Goal: Transaction & Acquisition: Purchase product/service

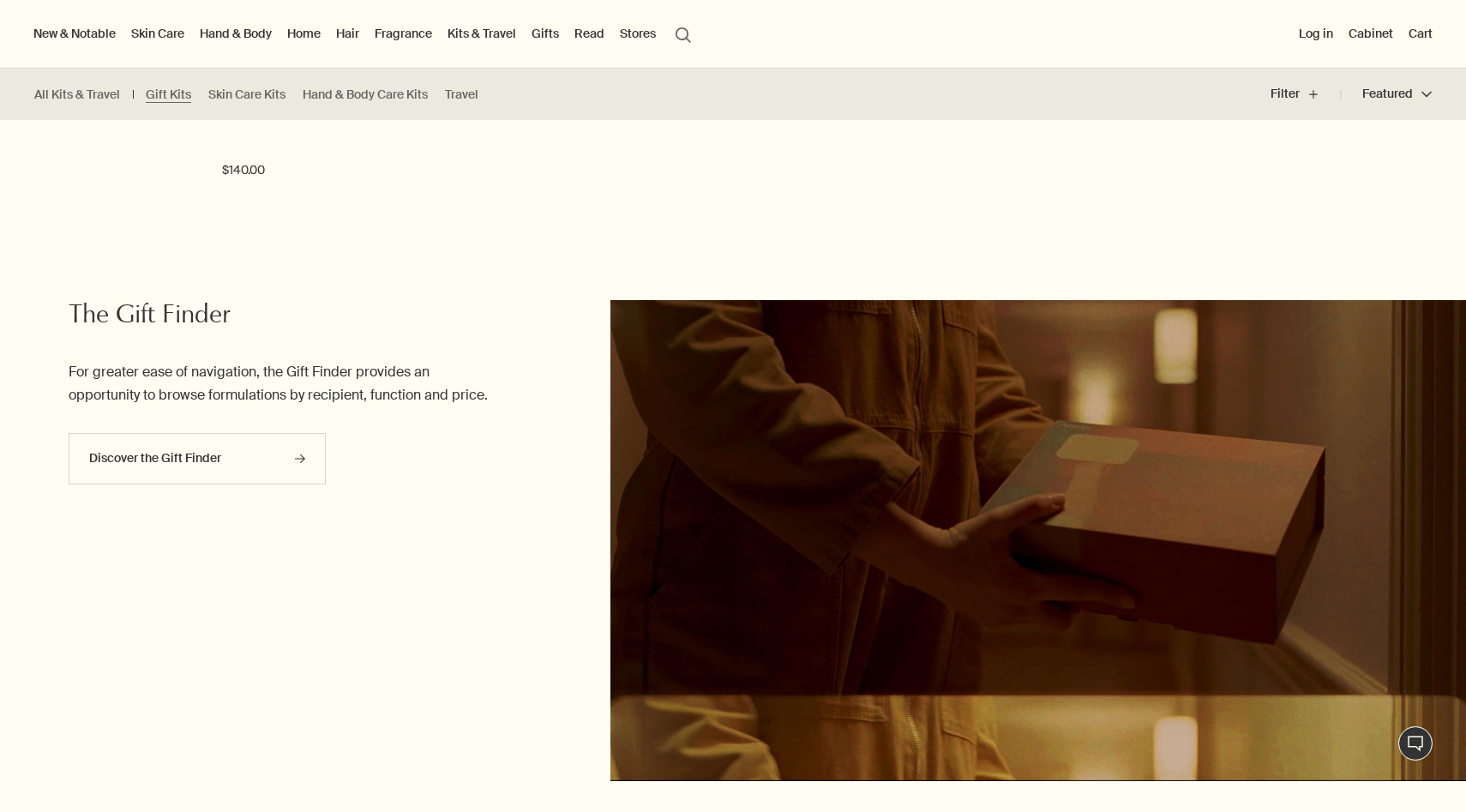
scroll to position [2672, 0]
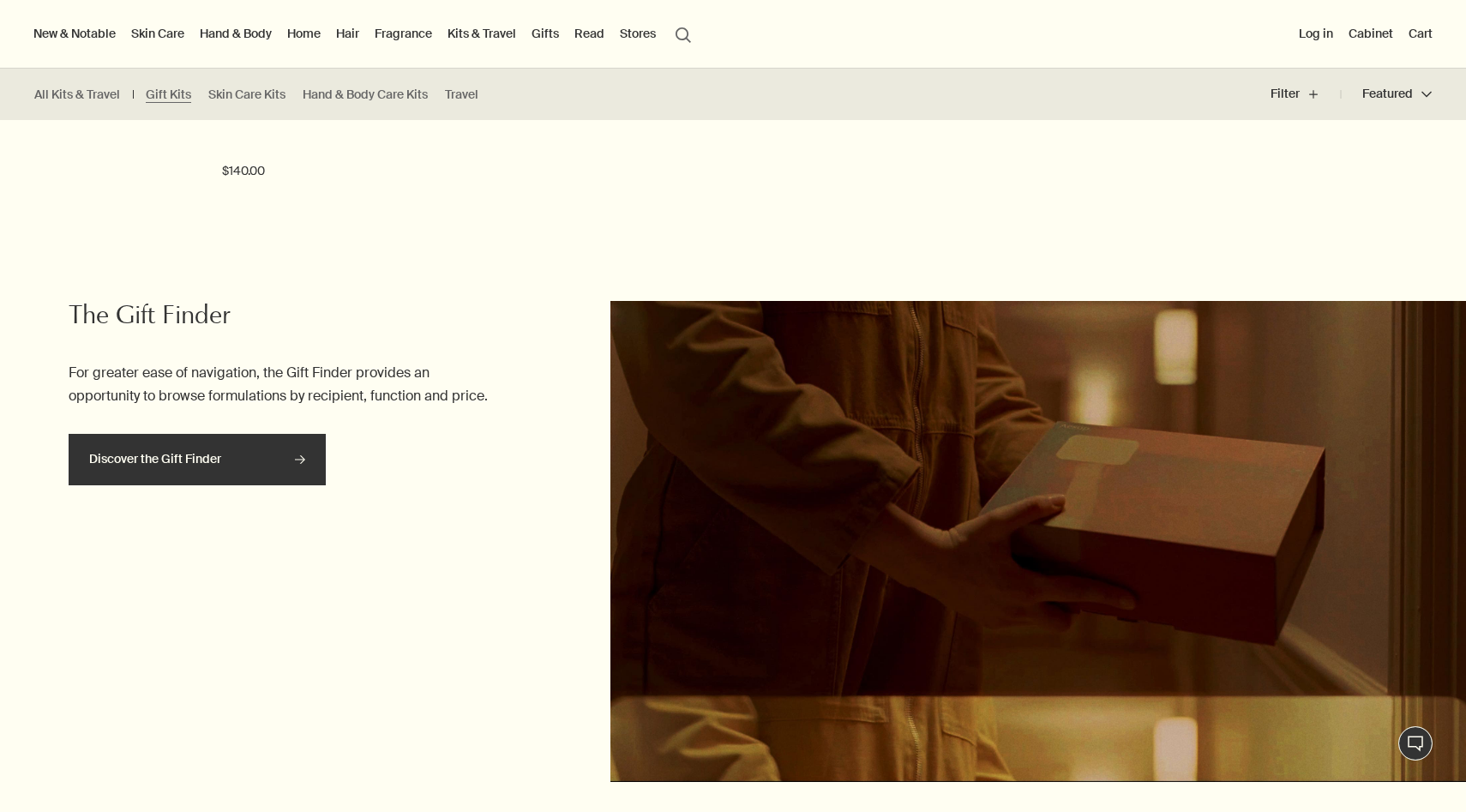
click at [294, 469] on link "Discover the Gift Finder rightArrow" at bounding box center [197, 460] width 257 height 51
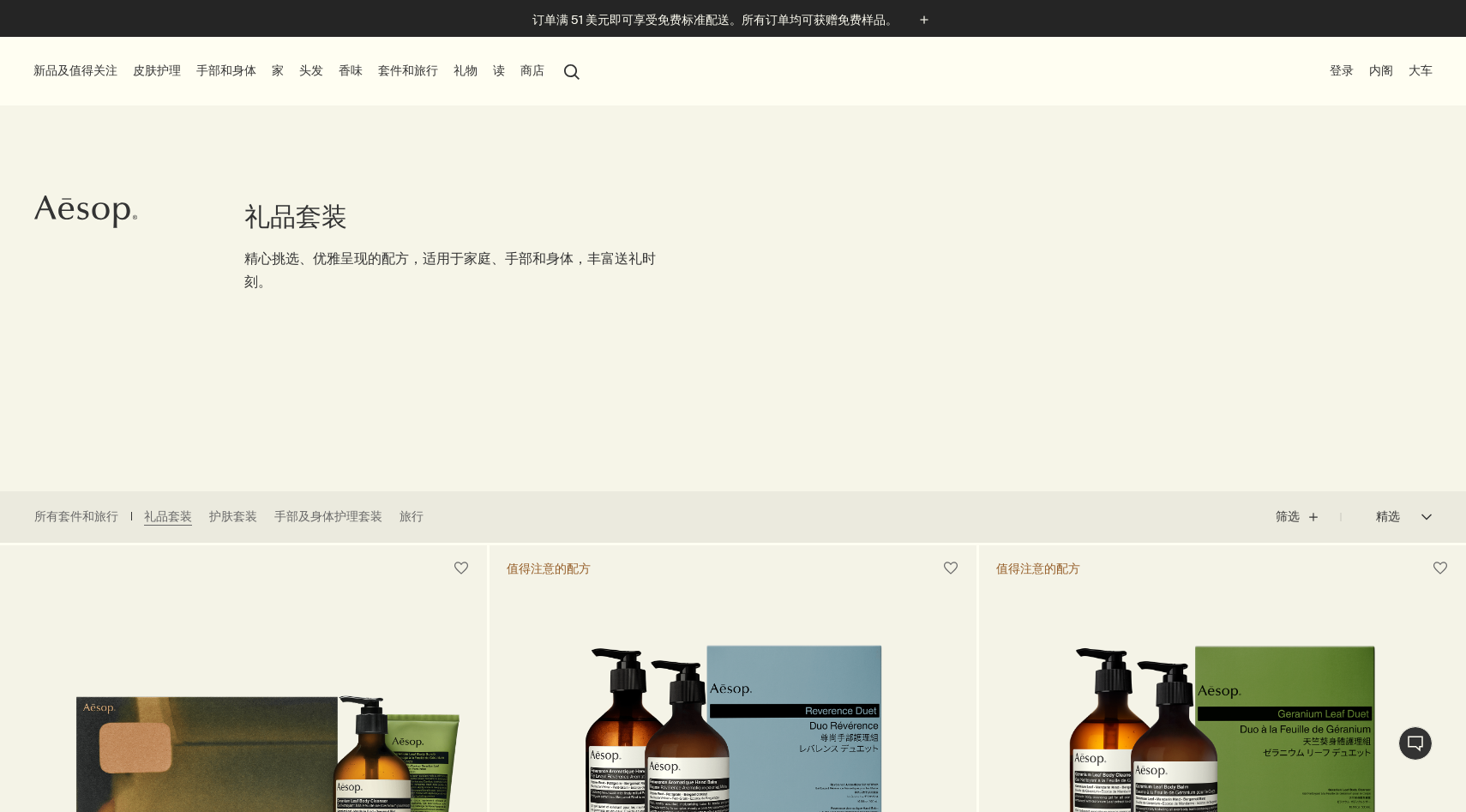
click at [1385, 514] on button "精选 精选 chevron" at bounding box center [1386, 516] width 91 height 41
click at [1290, 522] on div at bounding box center [733, 406] width 1466 height 812
click at [1289, 517] on button "筛选 plus" at bounding box center [1308, 516] width 66 height 41
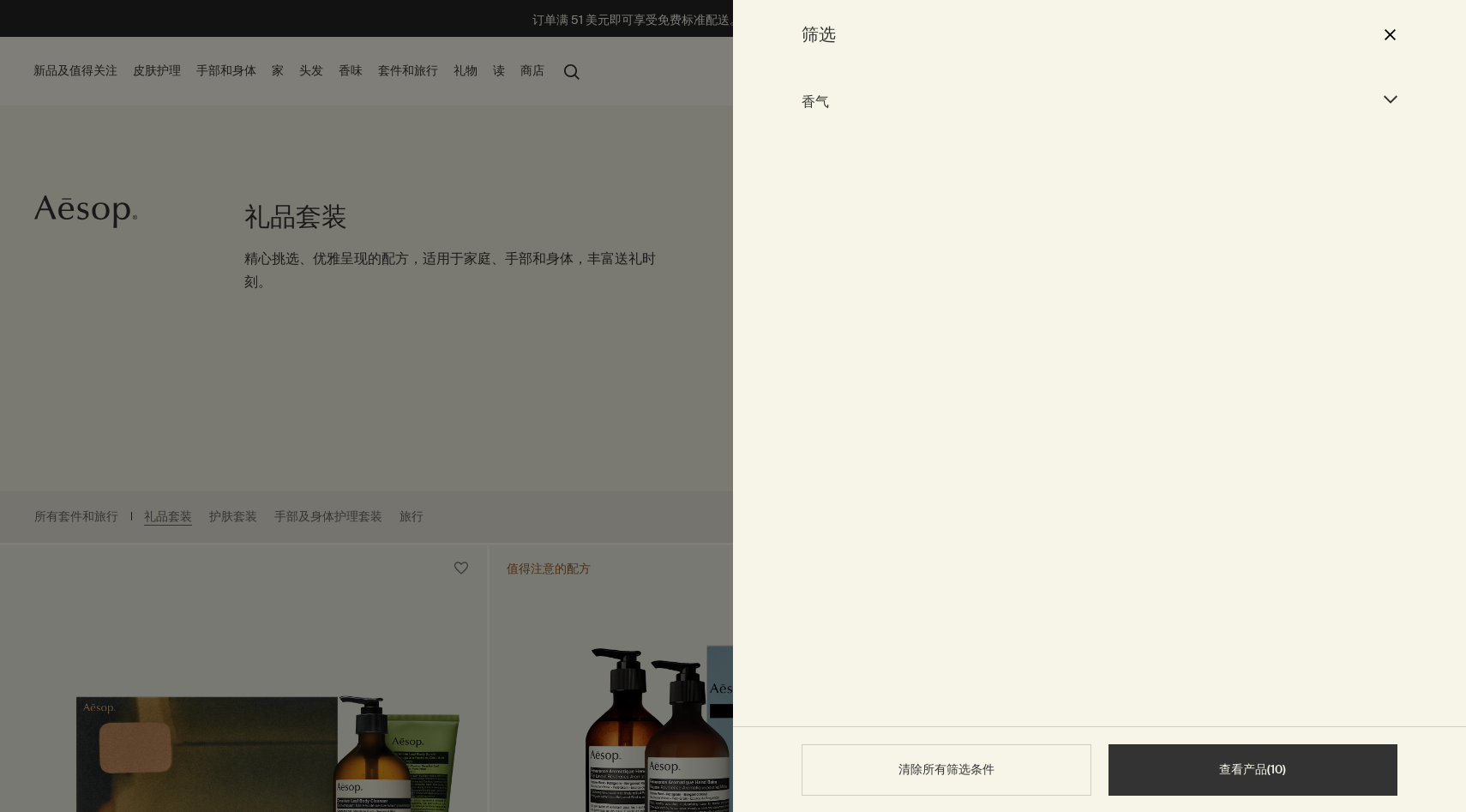
click at [671, 400] on div at bounding box center [733, 406] width 1466 height 812
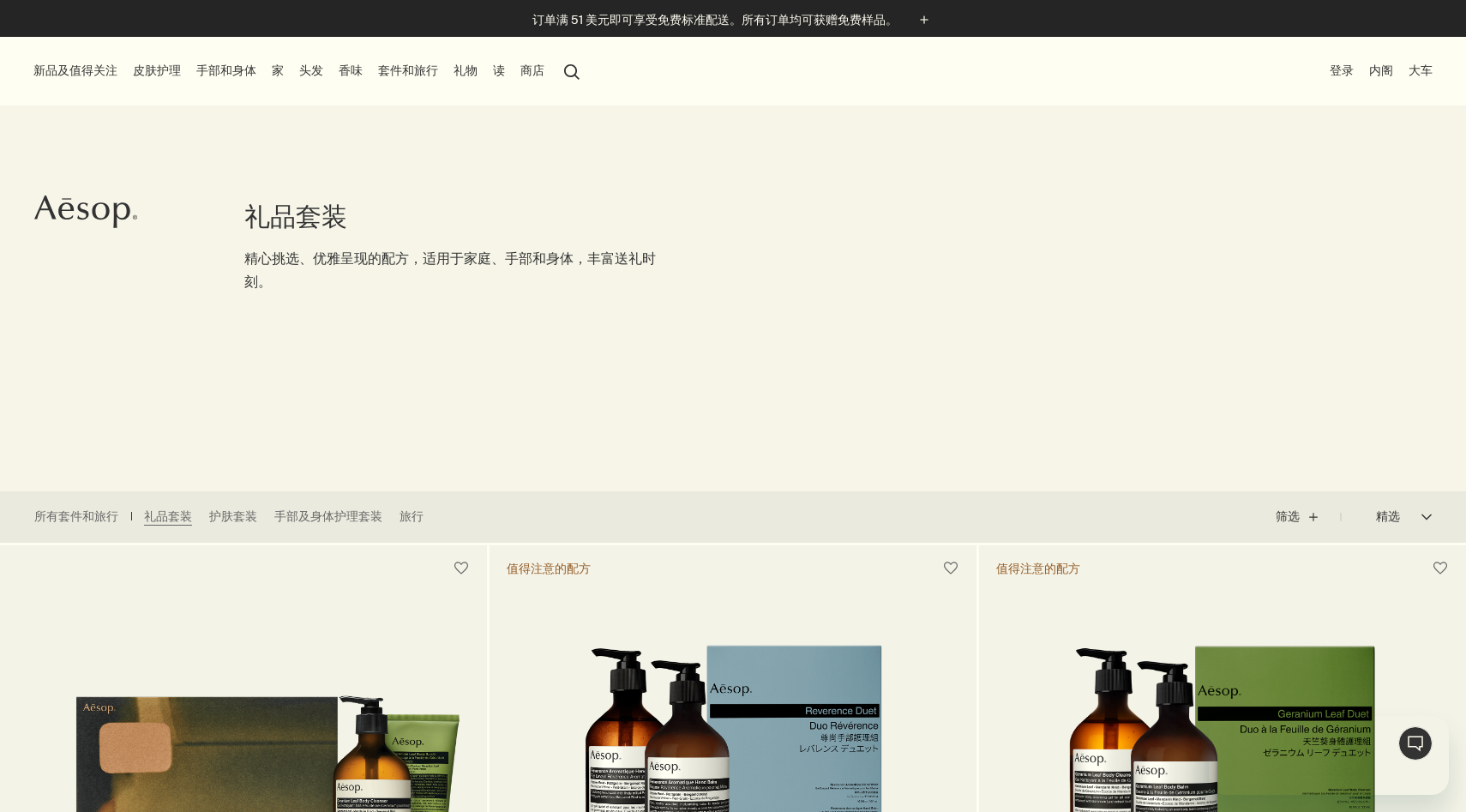
click at [314, 71] on font "头发" at bounding box center [311, 70] width 24 height 15
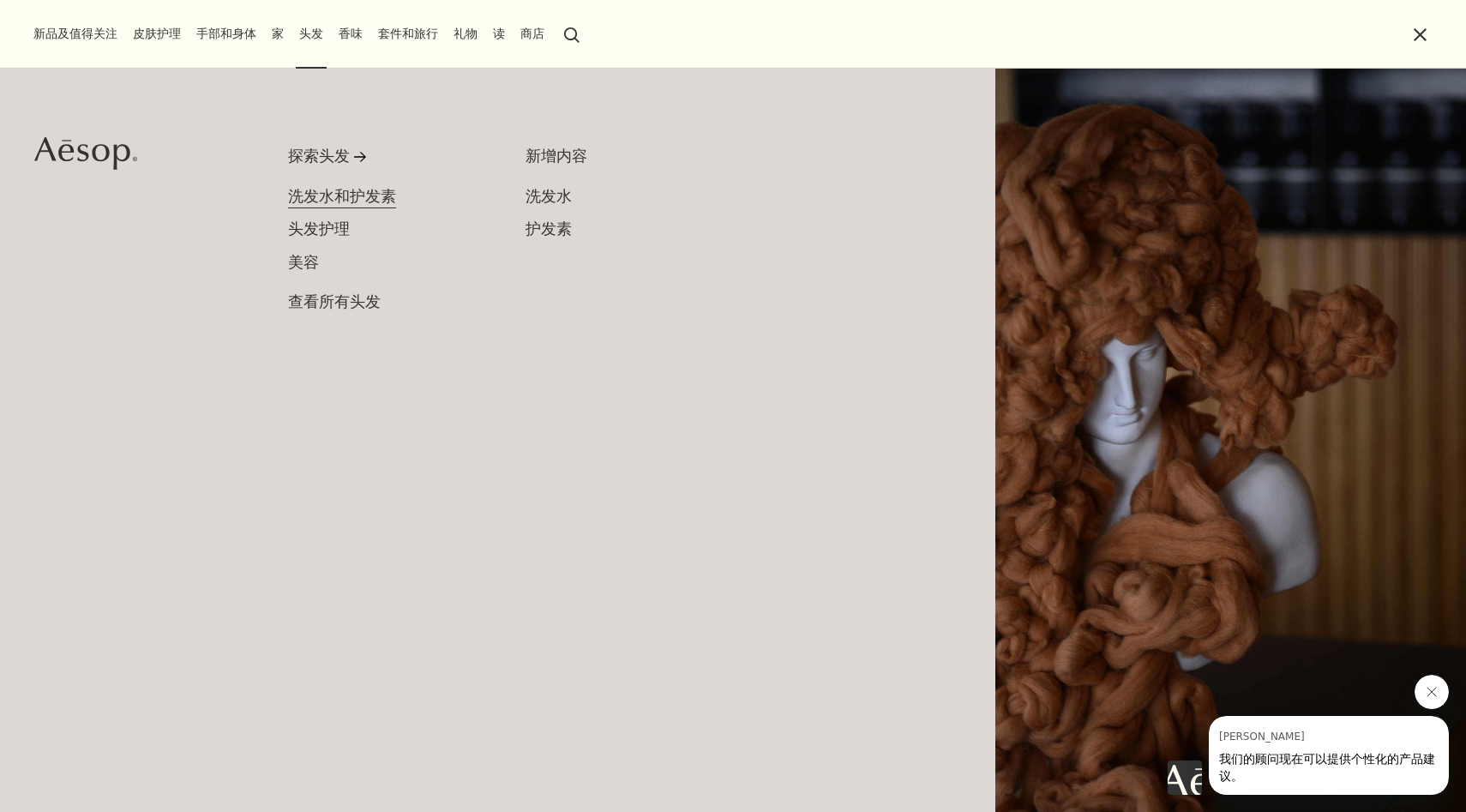
click at [356, 199] on font "洗发水和护发素" at bounding box center [342, 197] width 108 height 20
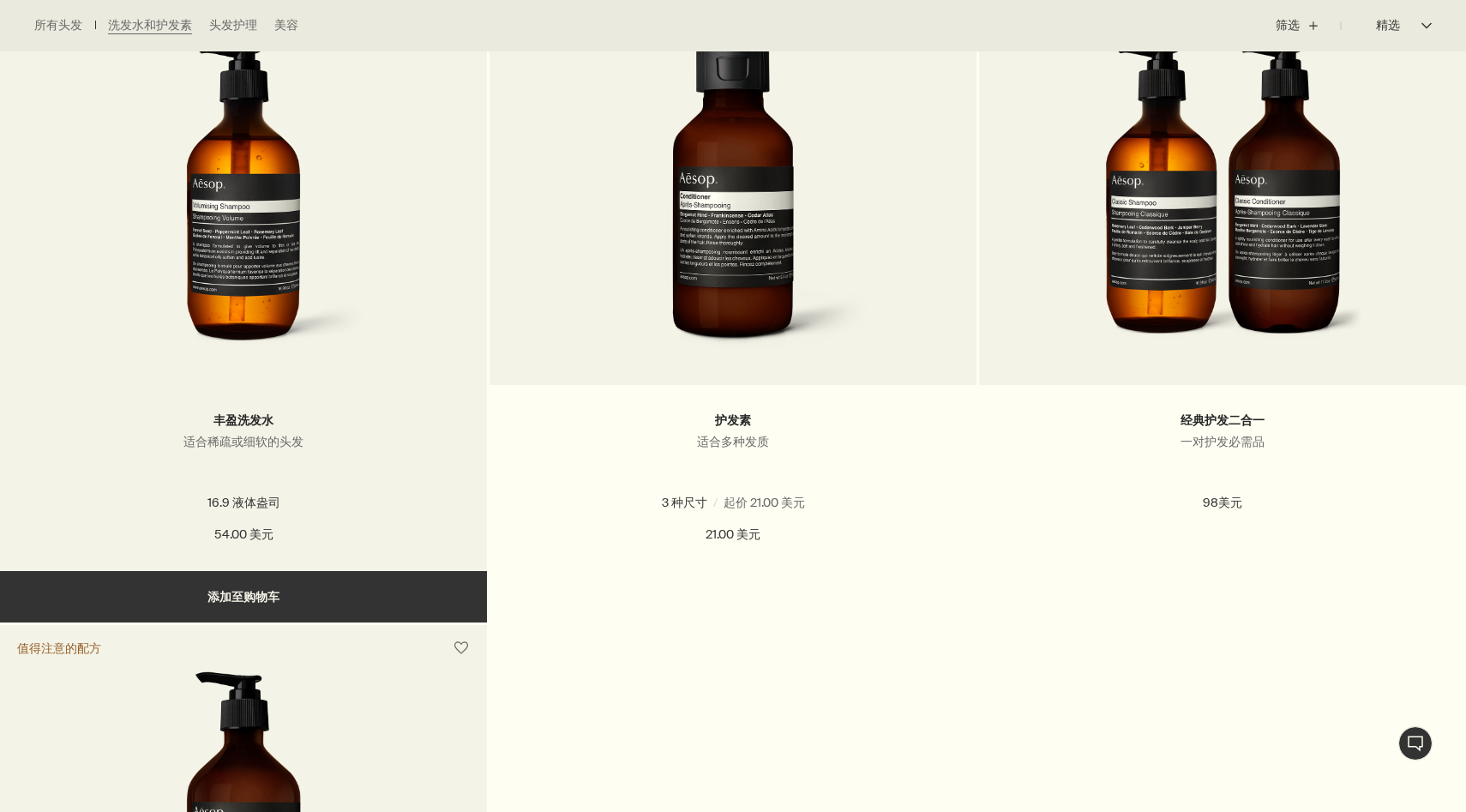
scroll to position [1180, 0]
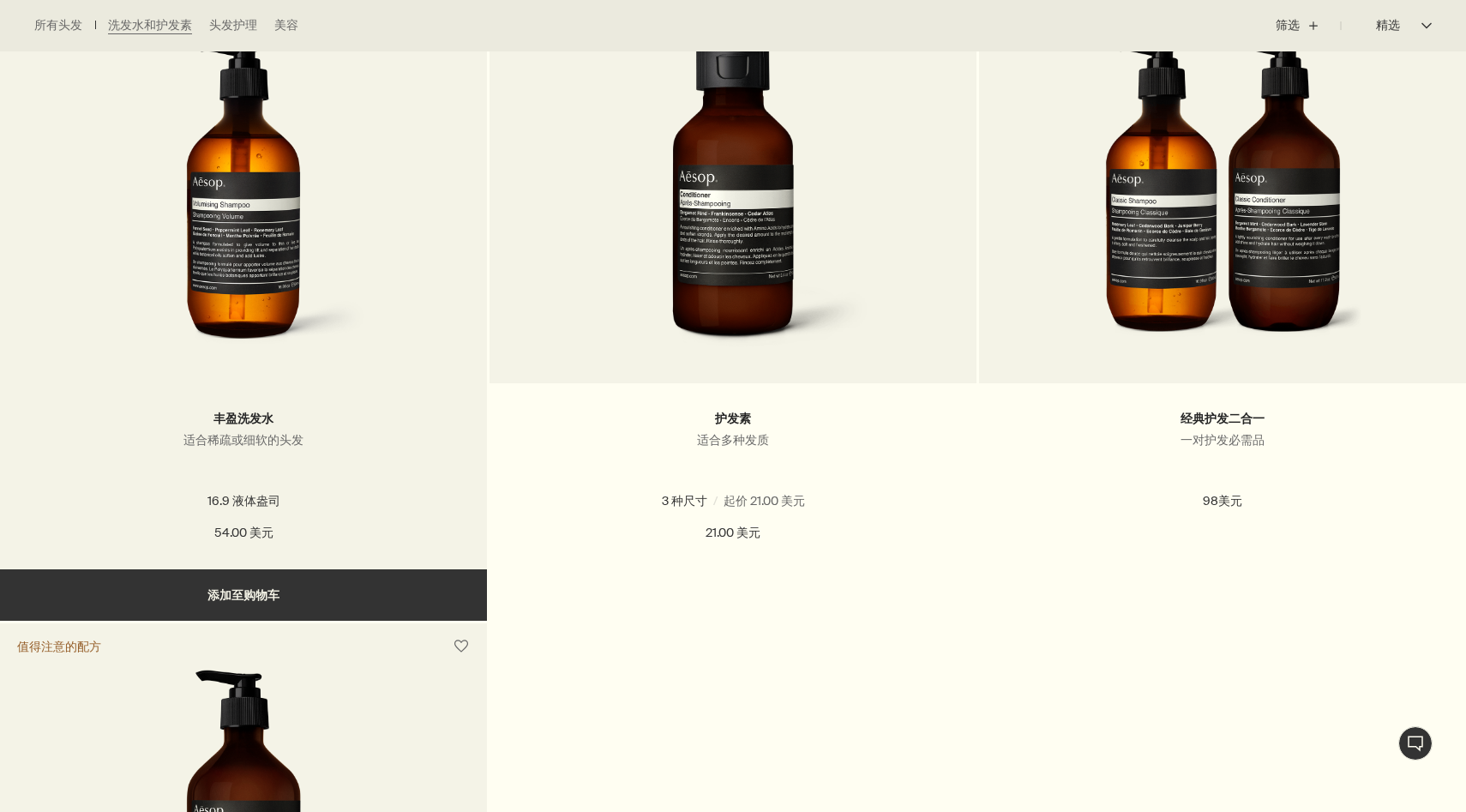
click at [254, 593] on button "Add 添加至购物车" at bounding box center [243, 595] width 487 height 51
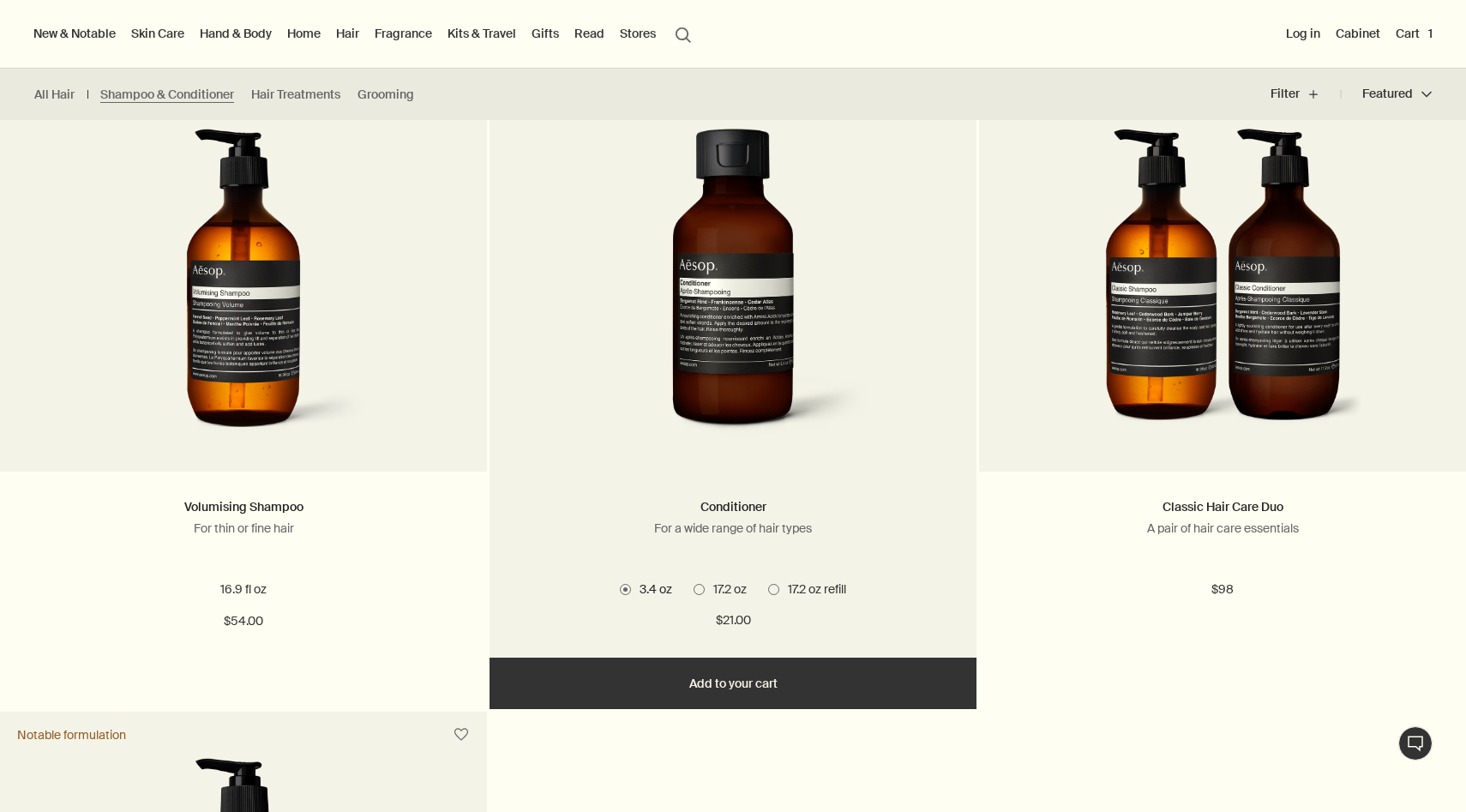
scroll to position [1091, 0]
click at [705, 592] on span "17.2 oz" at bounding box center [726, 590] width 42 height 15
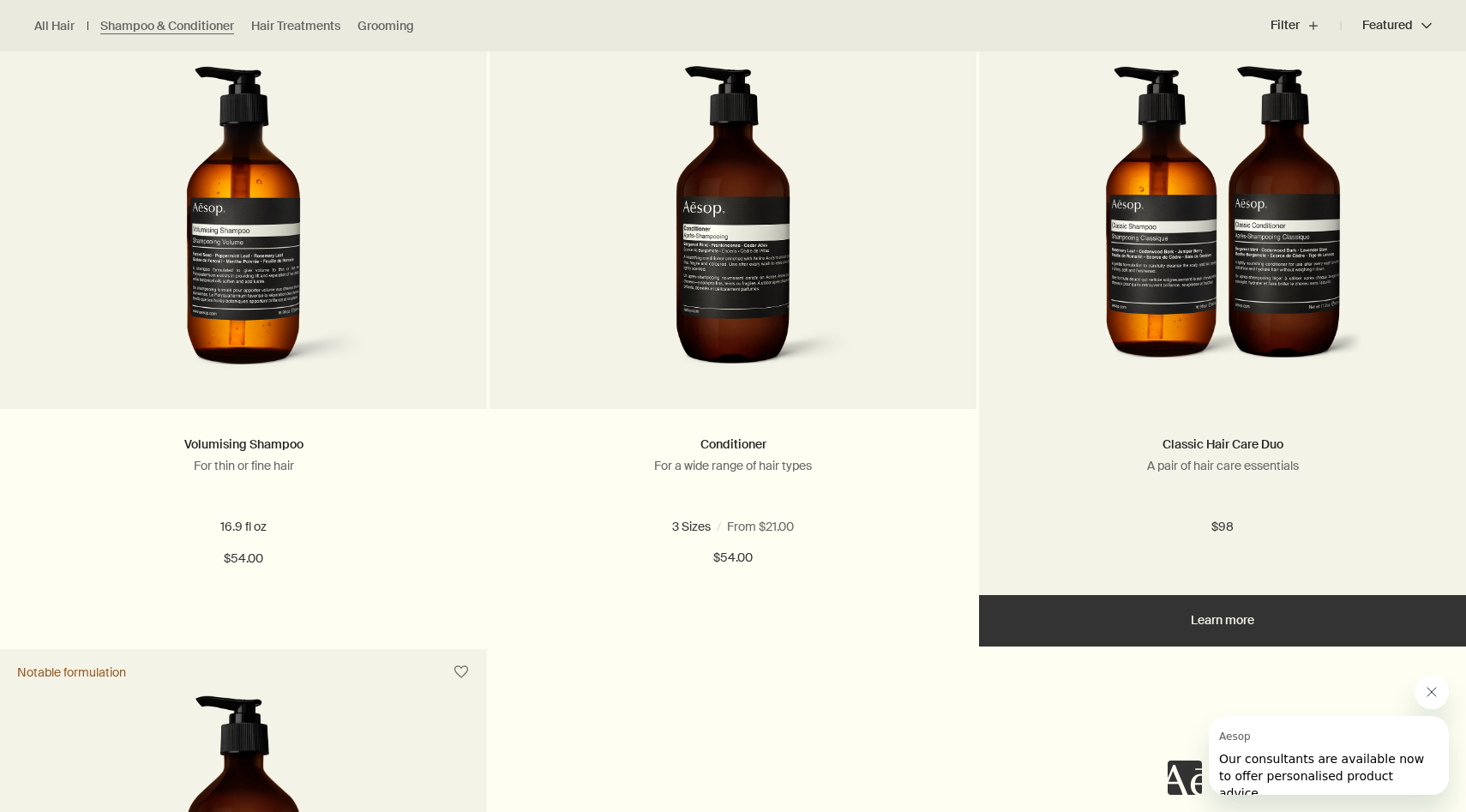
scroll to position [1155, 0]
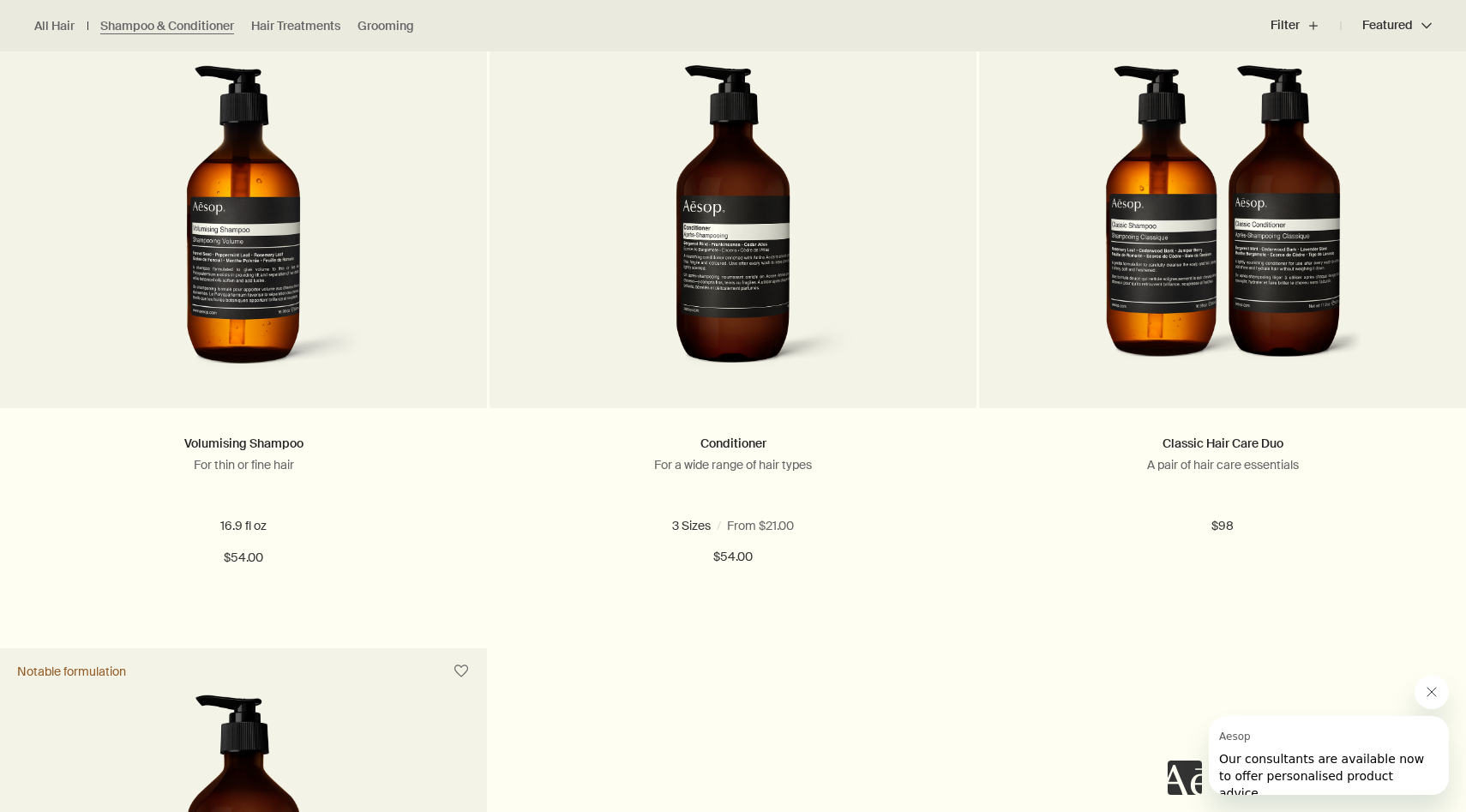
click at [1434, 689] on icon "关闭来自 Aesop 的消息" at bounding box center [1432, 691] width 13 height 13
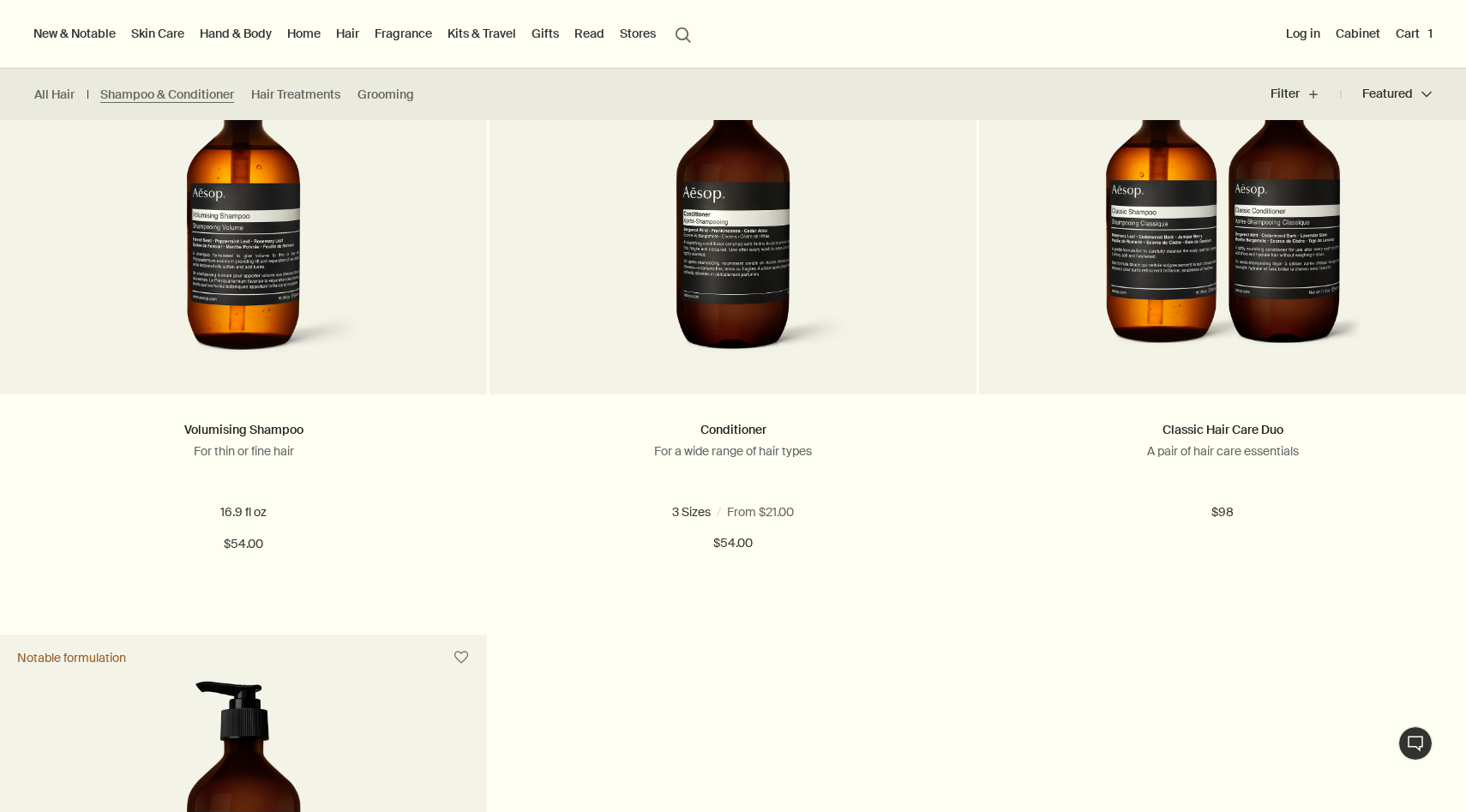
scroll to position [1022, 0]
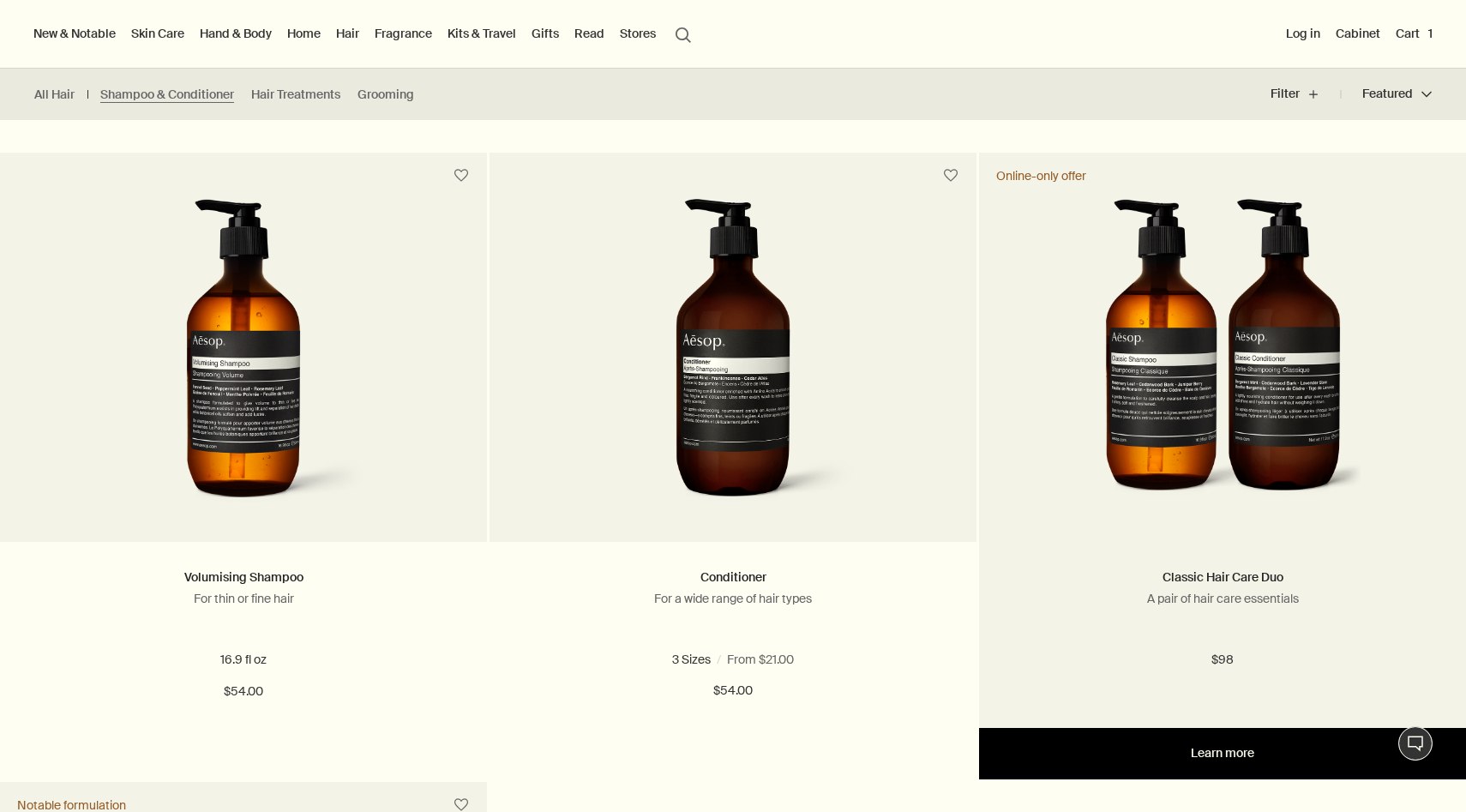
click at [1216, 750] on link "Learn more" at bounding box center [1223, 753] width 487 height 51
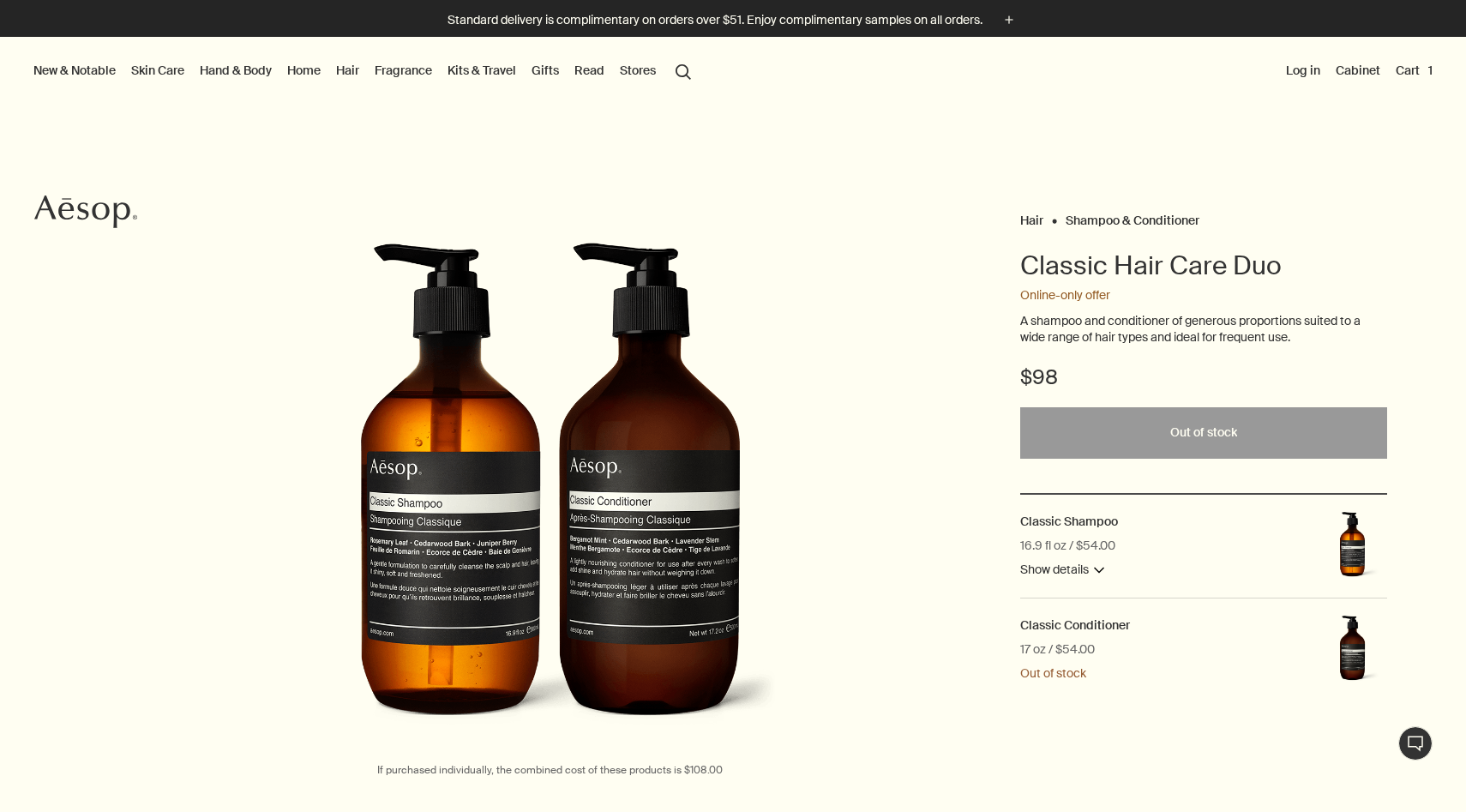
scroll to position [75, 0]
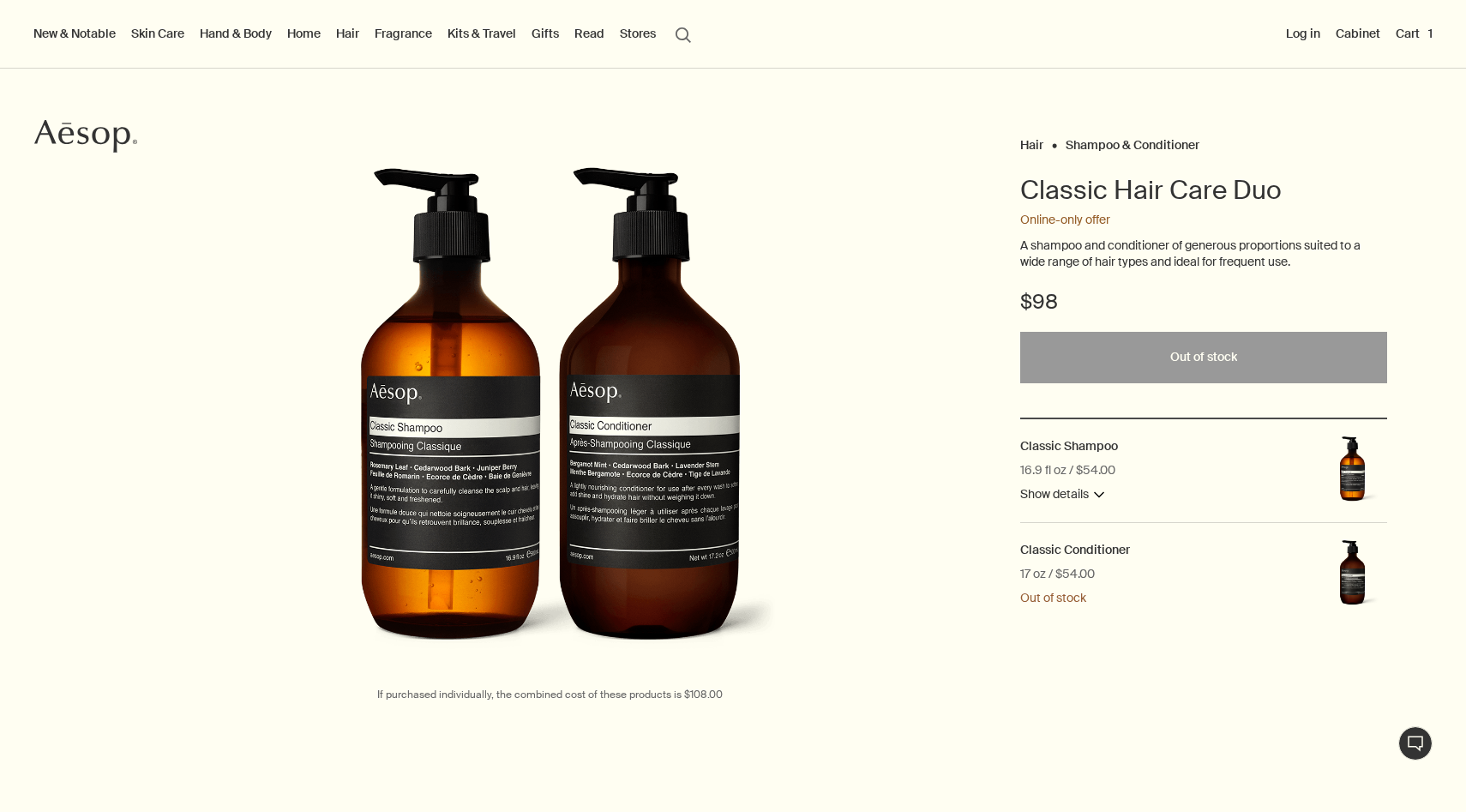
click at [1067, 498] on button "Show details downArrow" at bounding box center [1062, 495] width 84 height 21
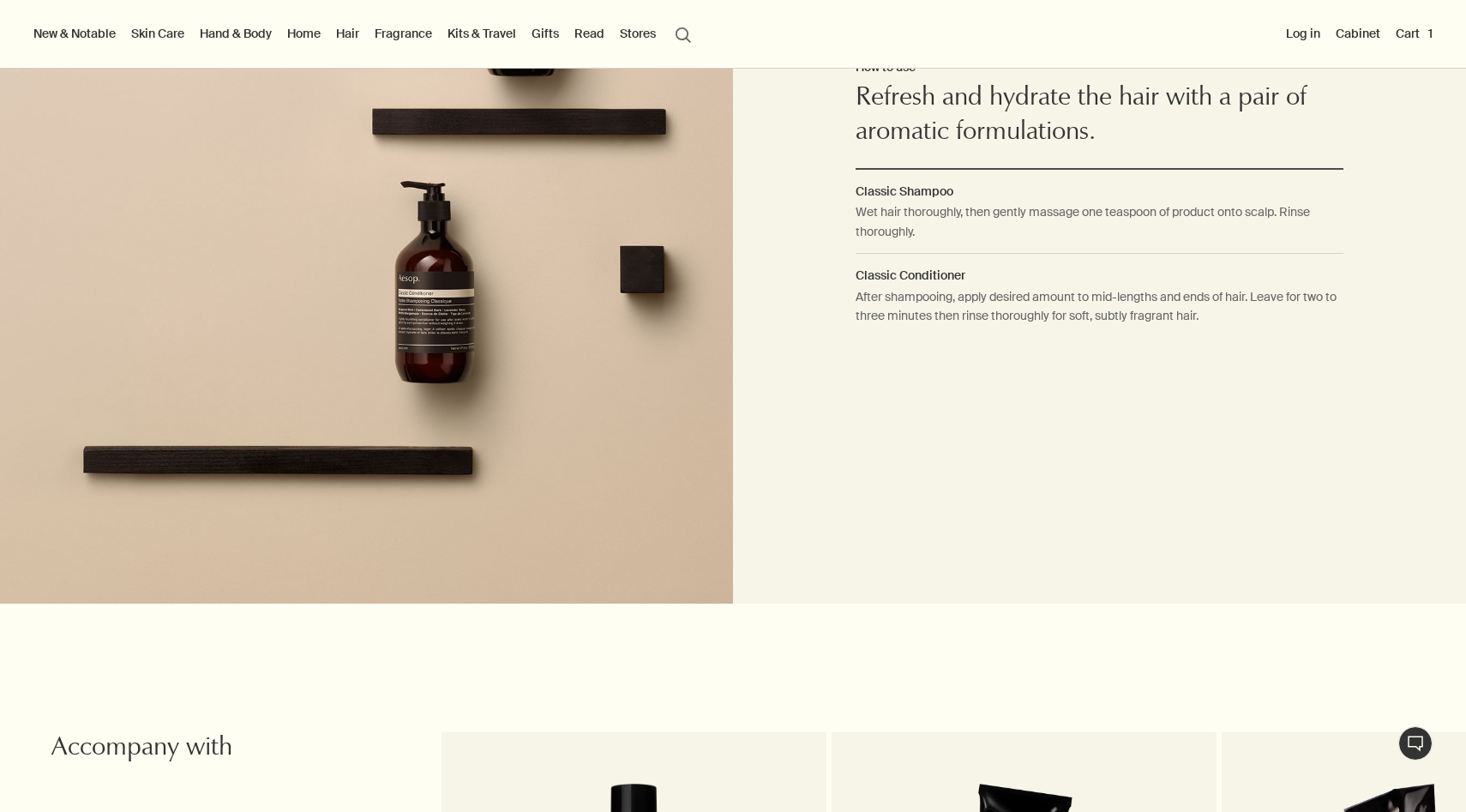
scroll to position [1431, 0]
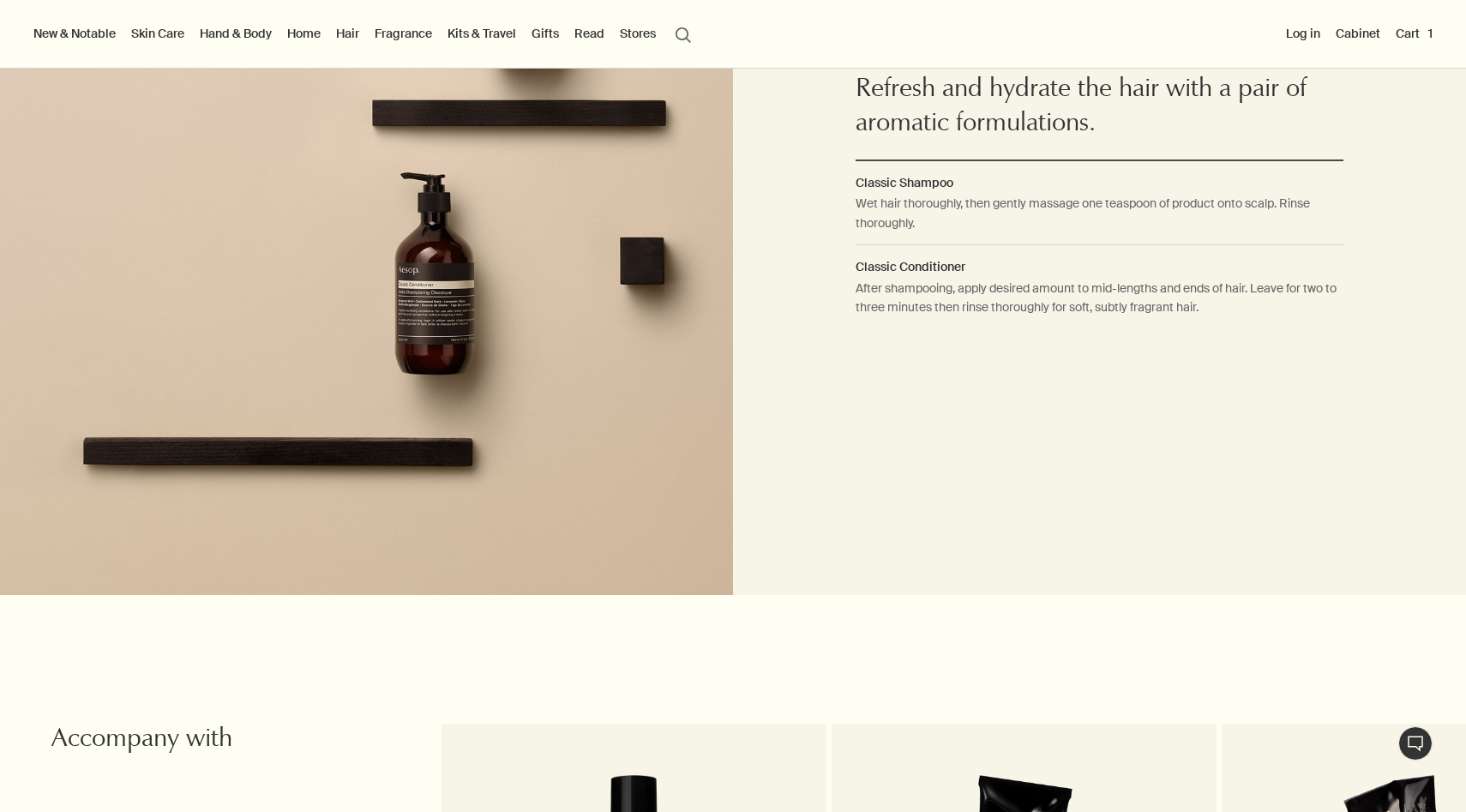
click at [1407, 35] on button "Cart 1" at bounding box center [1415, 32] width 44 height 22
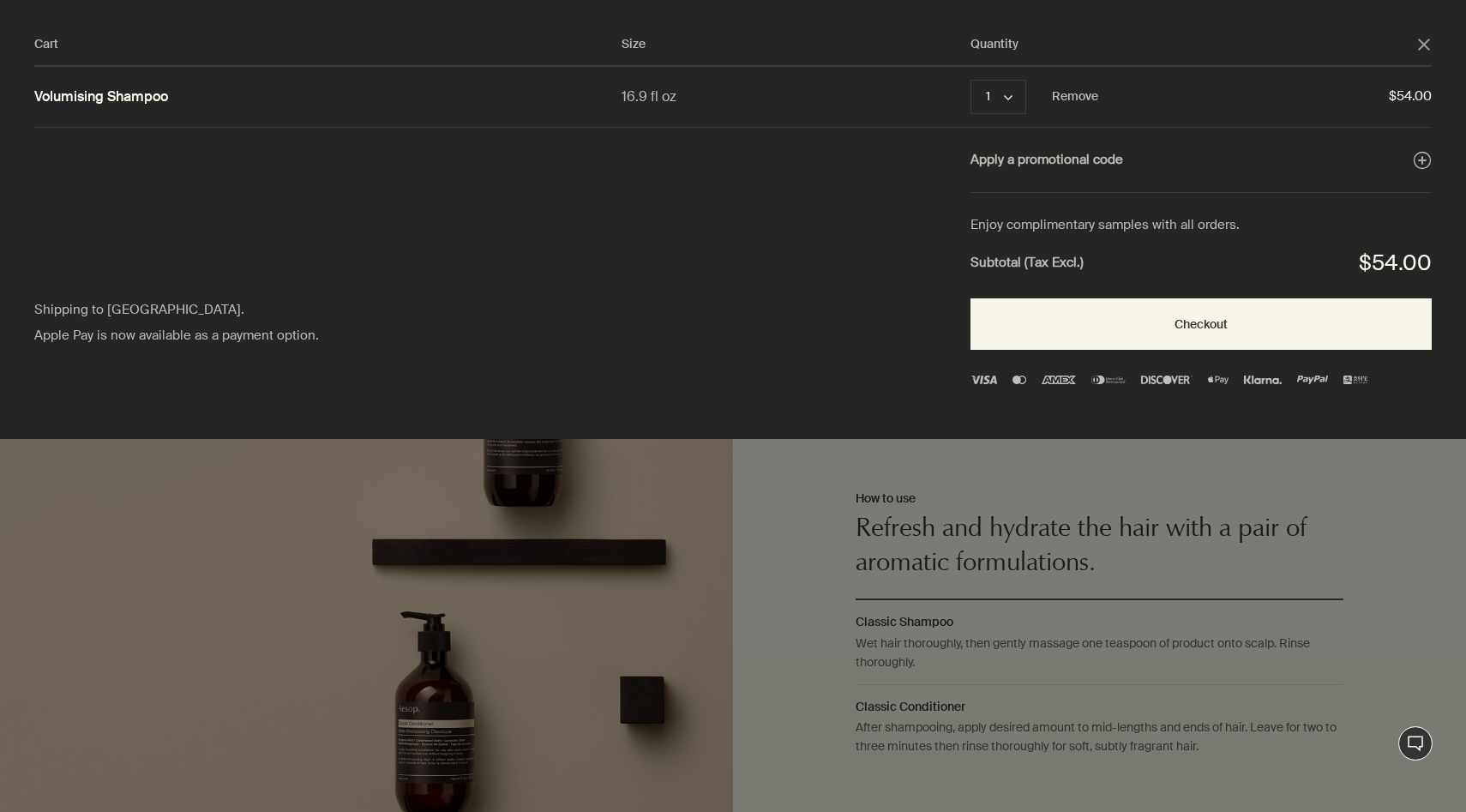
drag, startPoint x: 611, startPoint y: 96, endPoint x: 736, endPoint y: 101, distance: 125.1
click at [736, 101] on div "Volumising Shampoo 16.9 fl oz 1 chevron Remove $54.00" at bounding box center [733, 96] width 1398 height 60
copy div "16.9 fl oz"
click at [596, 173] on div "Apply a promotional code plusAndCloseWithCircle Shipping to the United States. …" at bounding box center [733, 160] width 1398 height 66
click at [1071, 164] on button "Apply a promotional code plusAndCloseWithCircle" at bounding box center [1201, 160] width 461 height 22
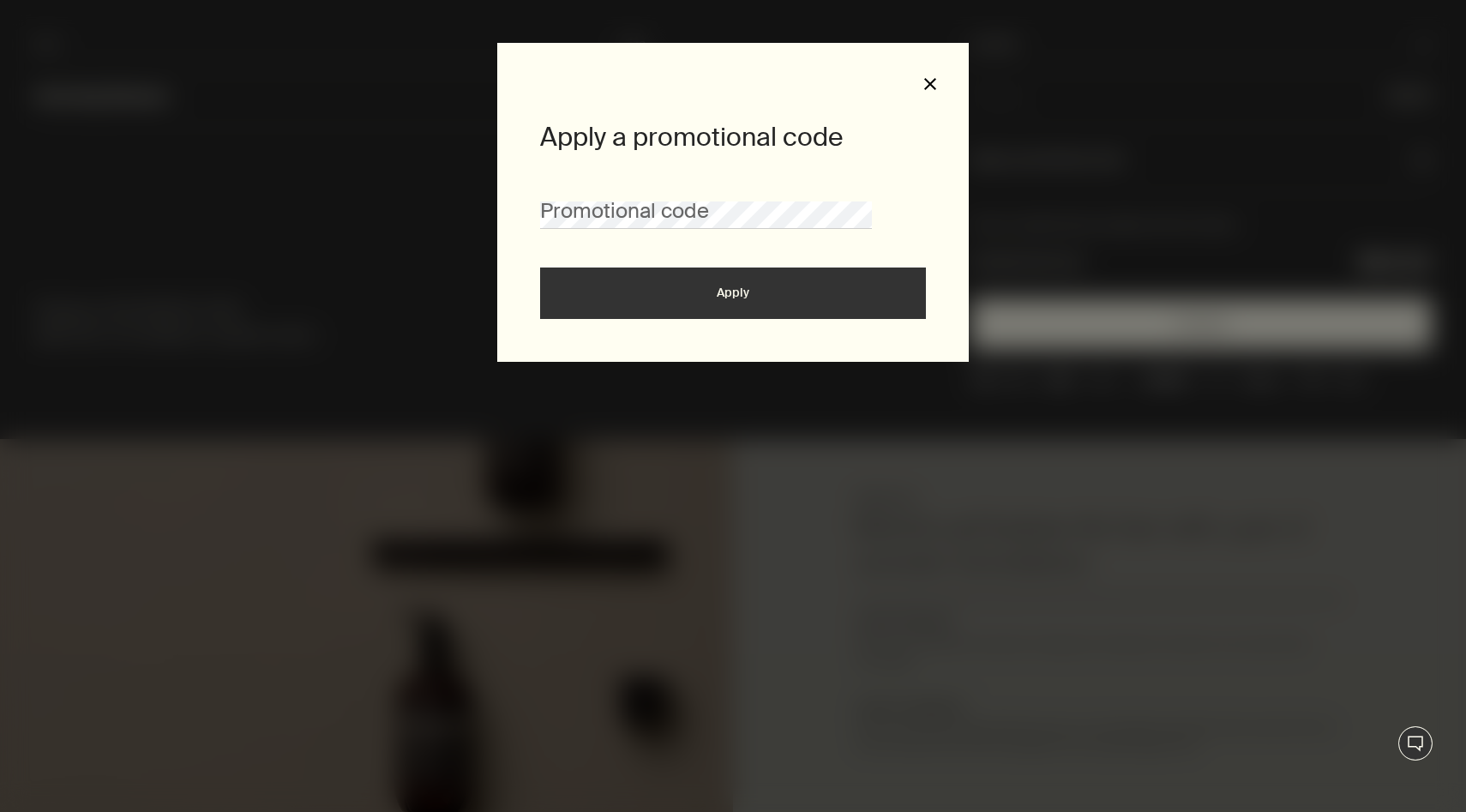
click at [926, 86] on button "close" at bounding box center [930, 84] width 15 height 15
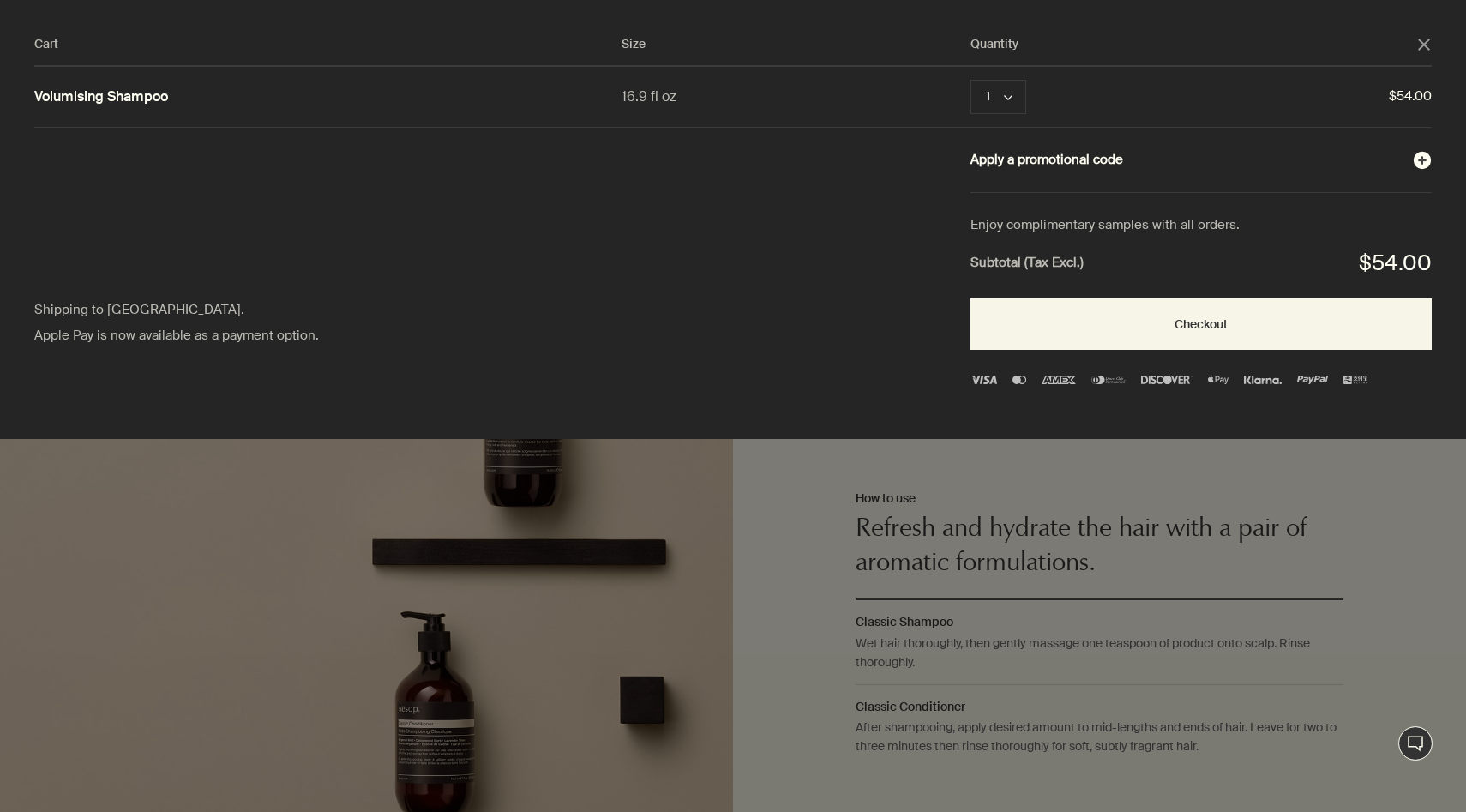
click at [1090, 155] on button "Apply a promotional code plusAndCloseWithCircle" at bounding box center [1201, 160] width 461 height 22
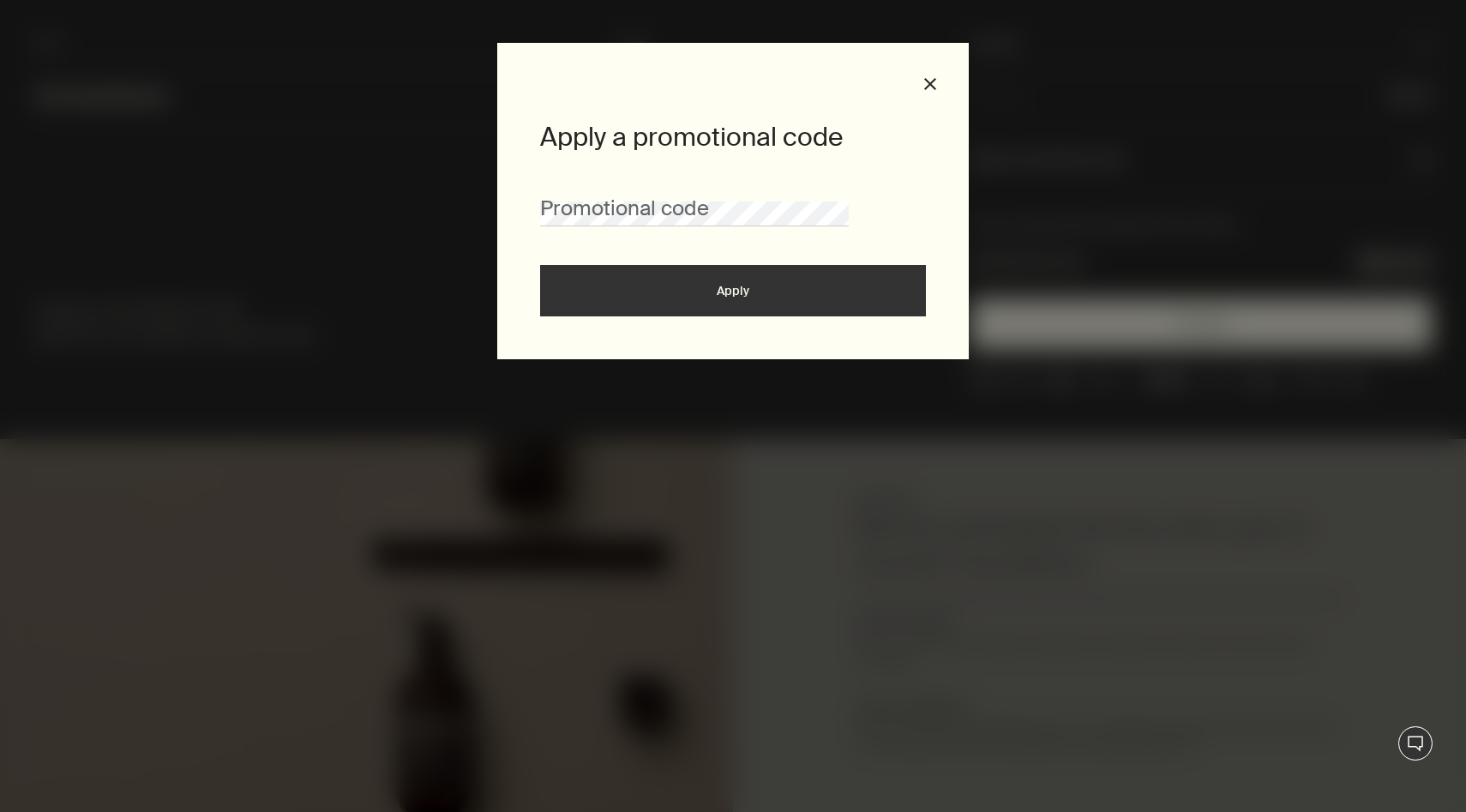
click at [921, 80] on div "Apply a promotional code Promotional code Apply close" at bounding box center [733, 200] width 471 height 316
click at [933, 85] on button "close" at bounding box center [930, 84] width 15 height 15
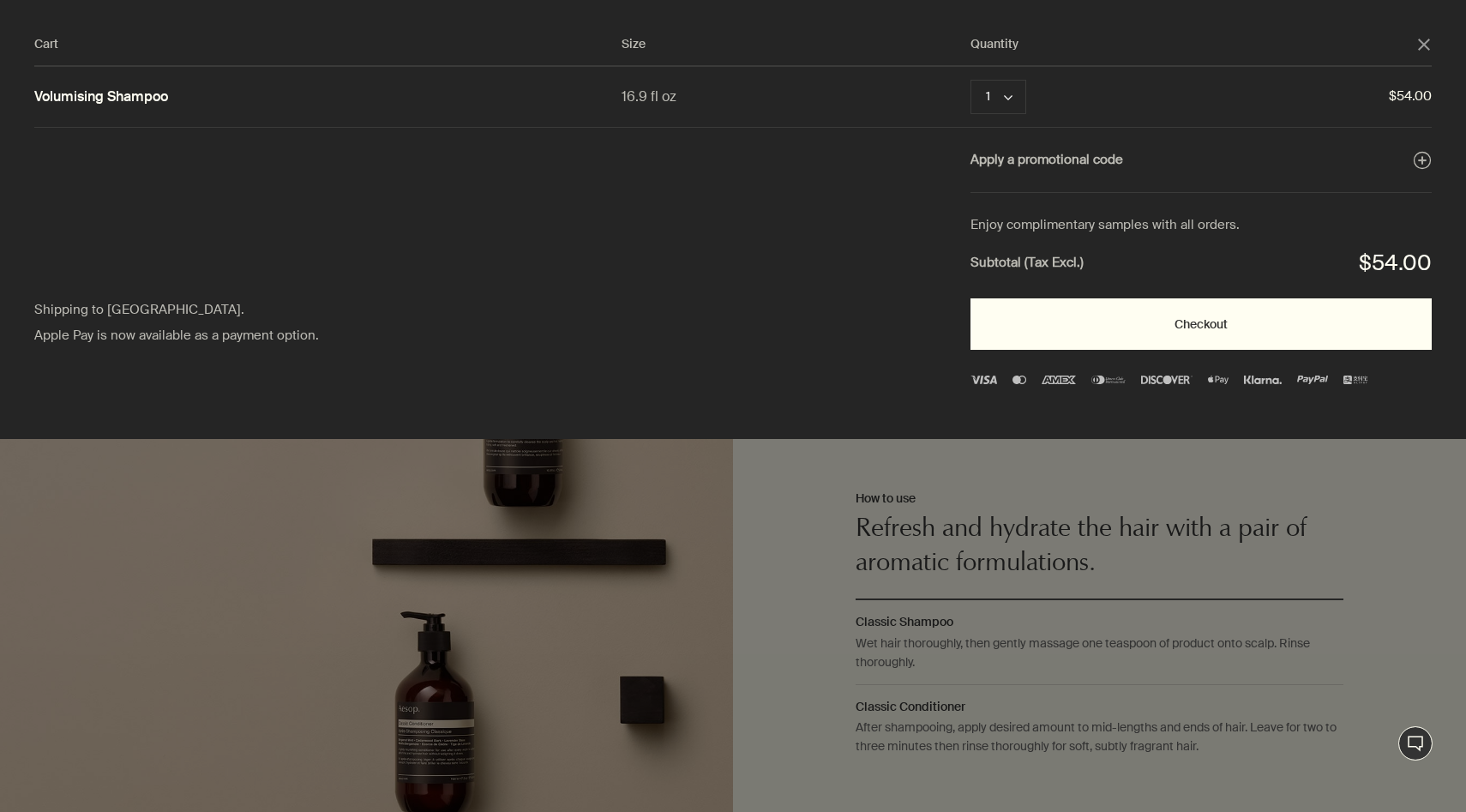
click at [1126, 331] on button "Checkout" at bounding box center [1201, 324] width 461 height 51
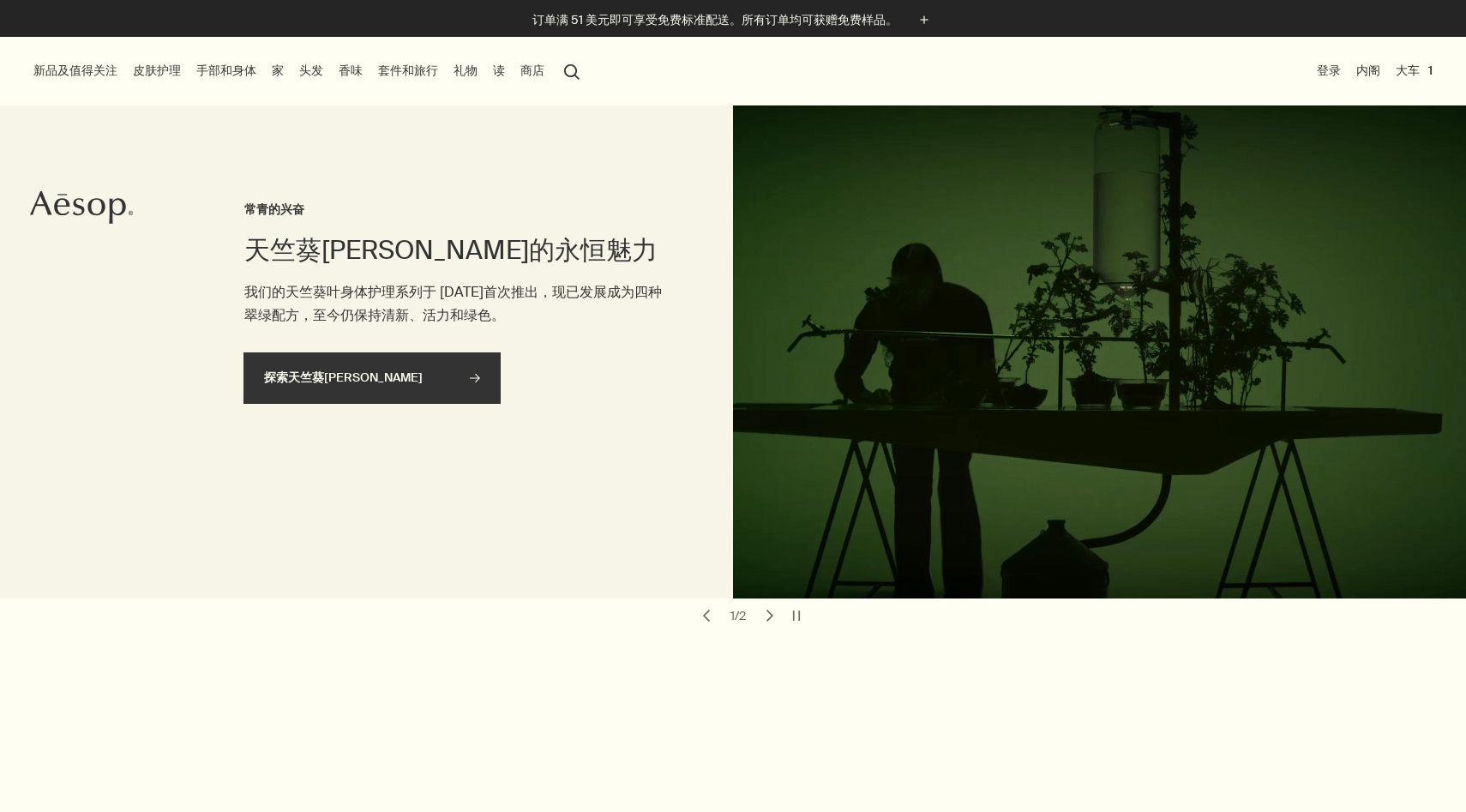
click at [462, 368] on link "探索天竺葵叶 rightArrow" at bounding box center [371, 378] width 257 height 51
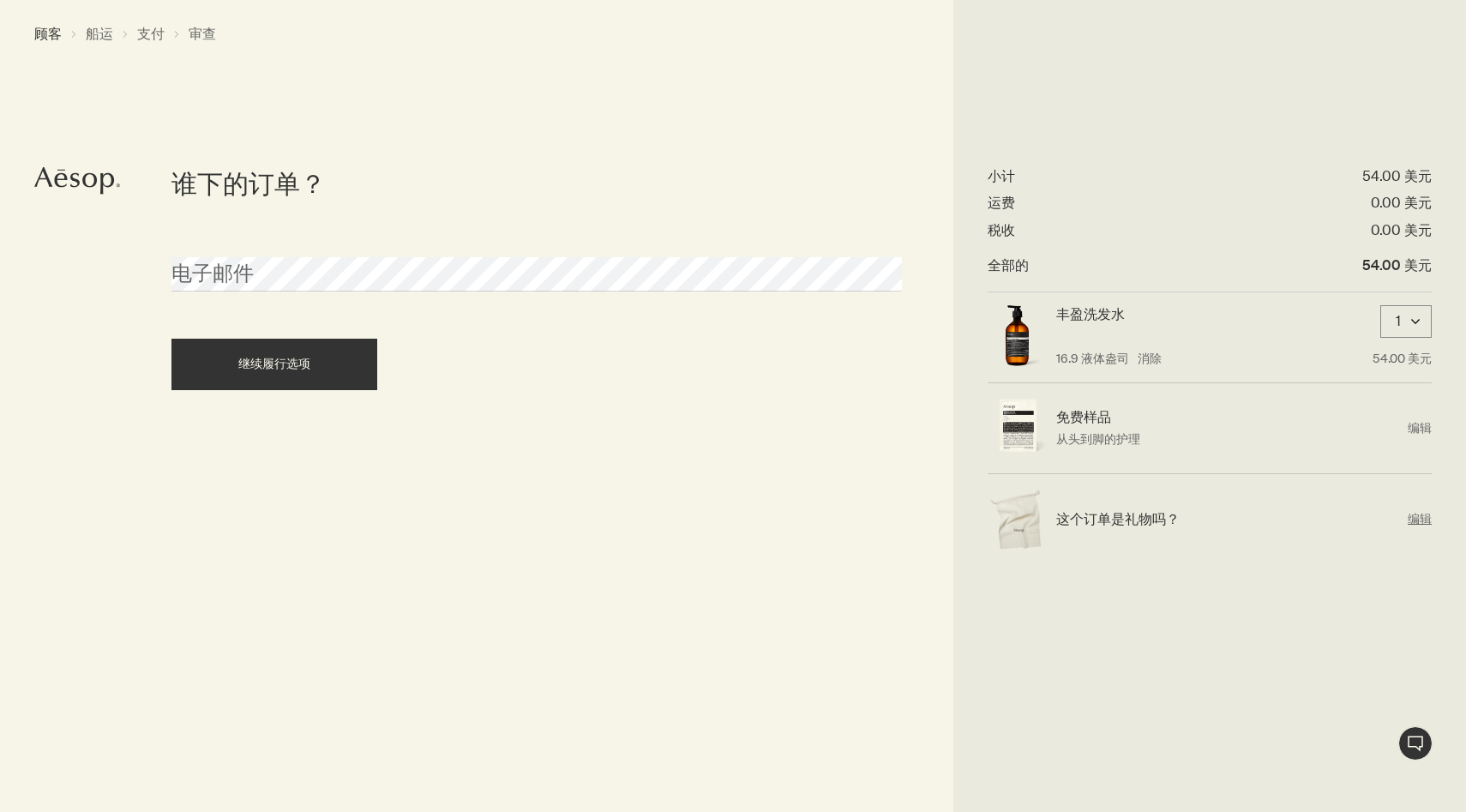
click at [1421, 520] on font "编辑" at bounding box center [1419, 519] width 24 height 15
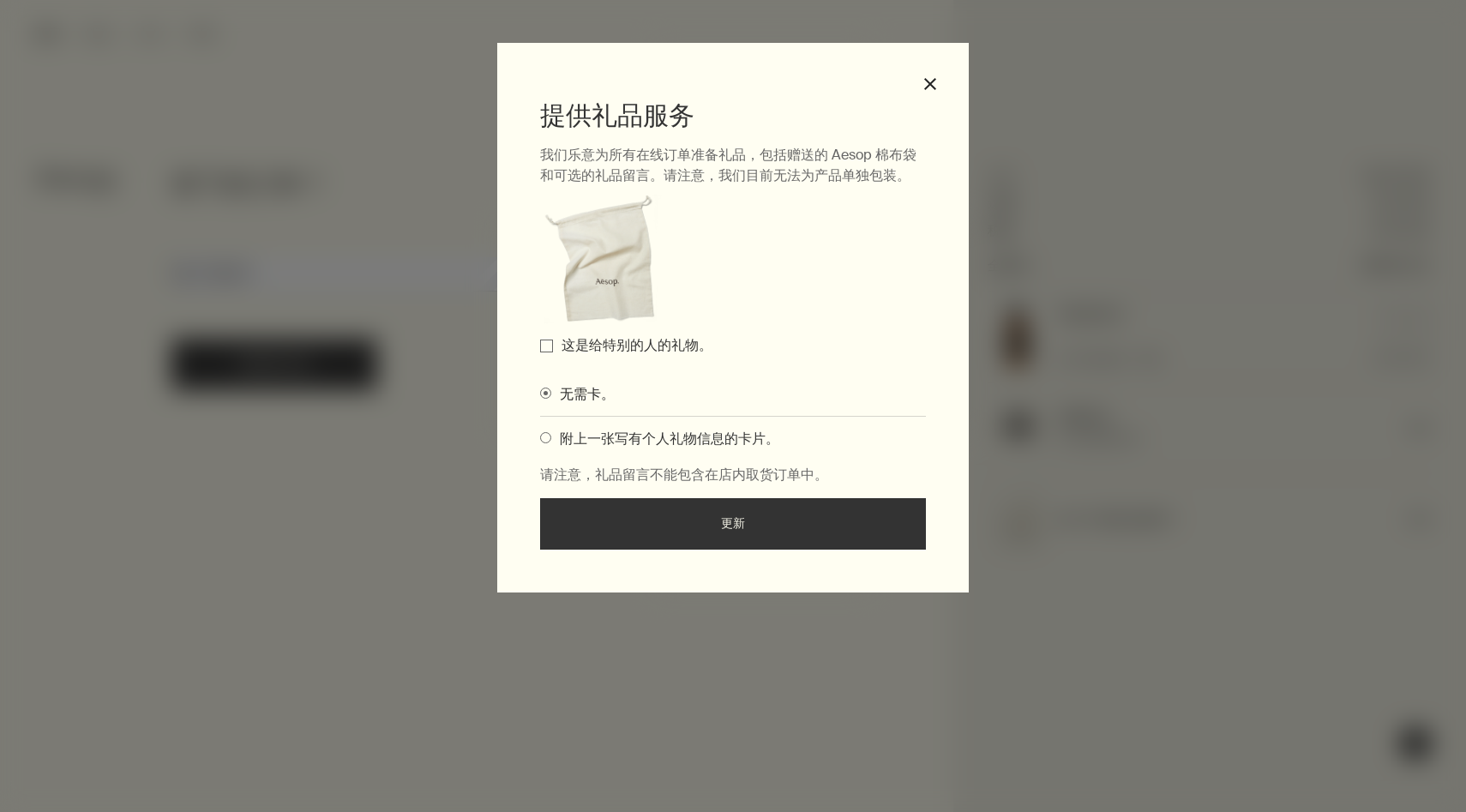
click at [545, 342] on input "这是给特别的人的礼物。" at bounding box center [547, 346] width 13 height 13
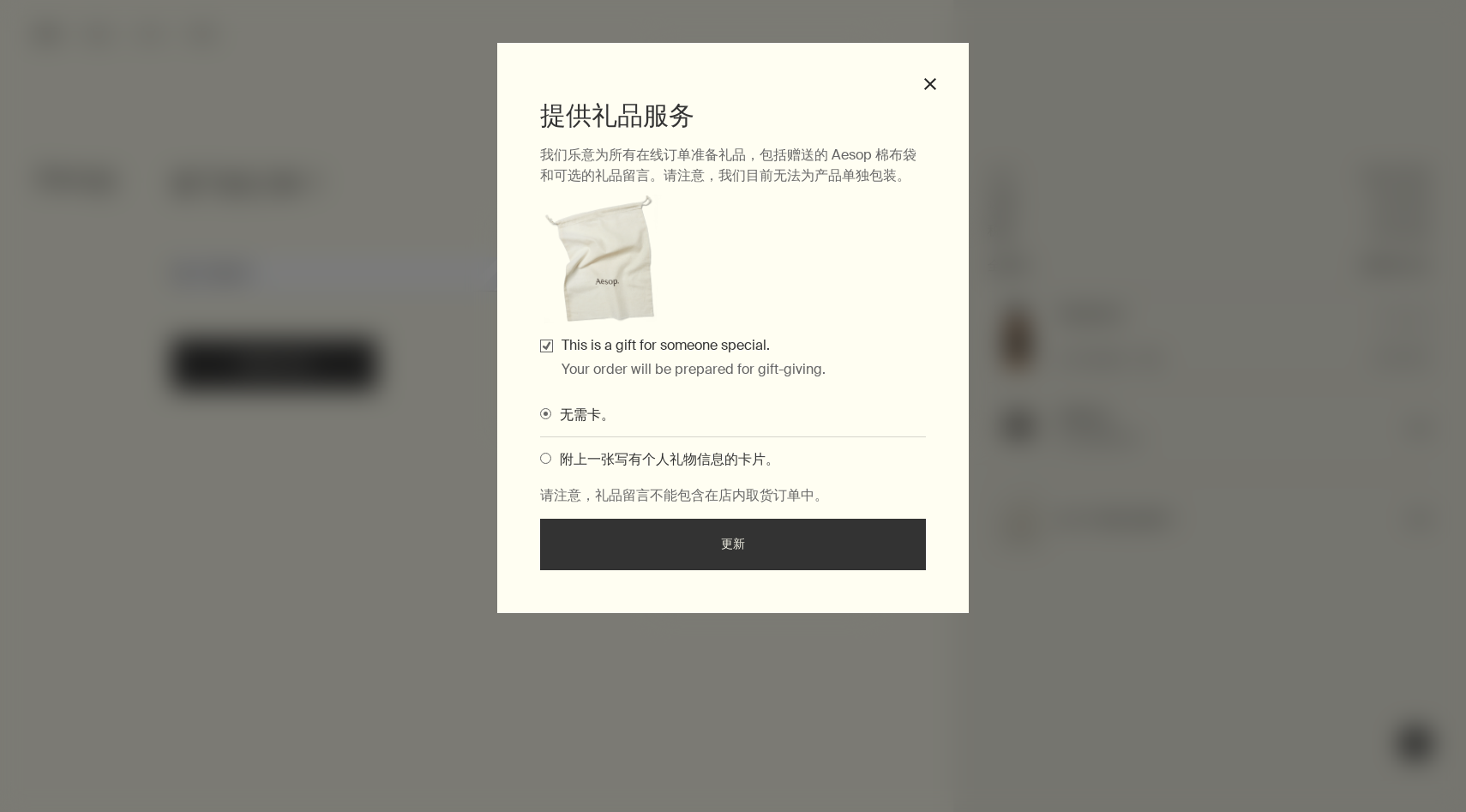
click at [630, 551] on button "更新" at bounding box center [733, 544] width 386 height 51
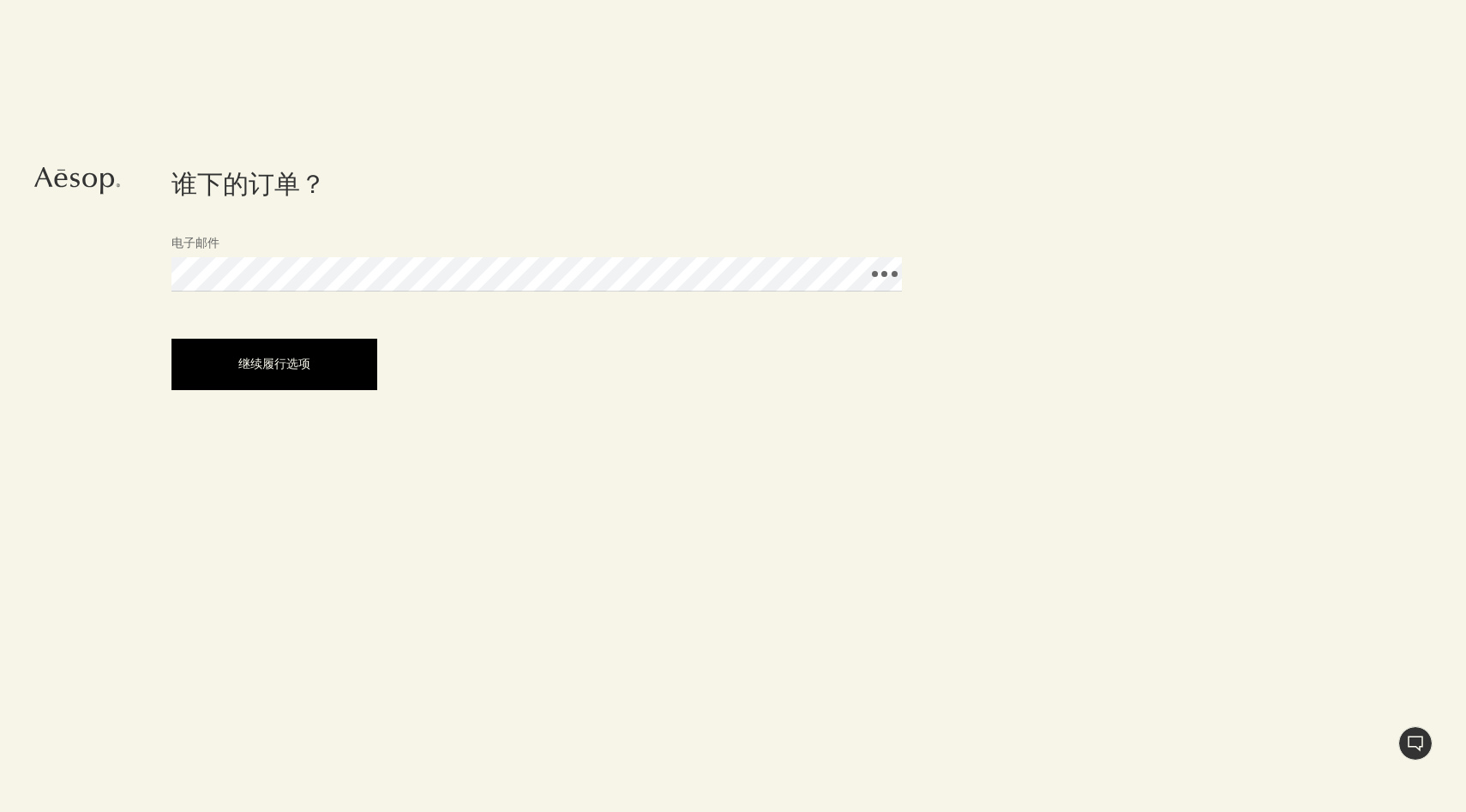
click at [308, 368] on font "继续履行选项" at bounding box center [275, 363] width 72 height 15
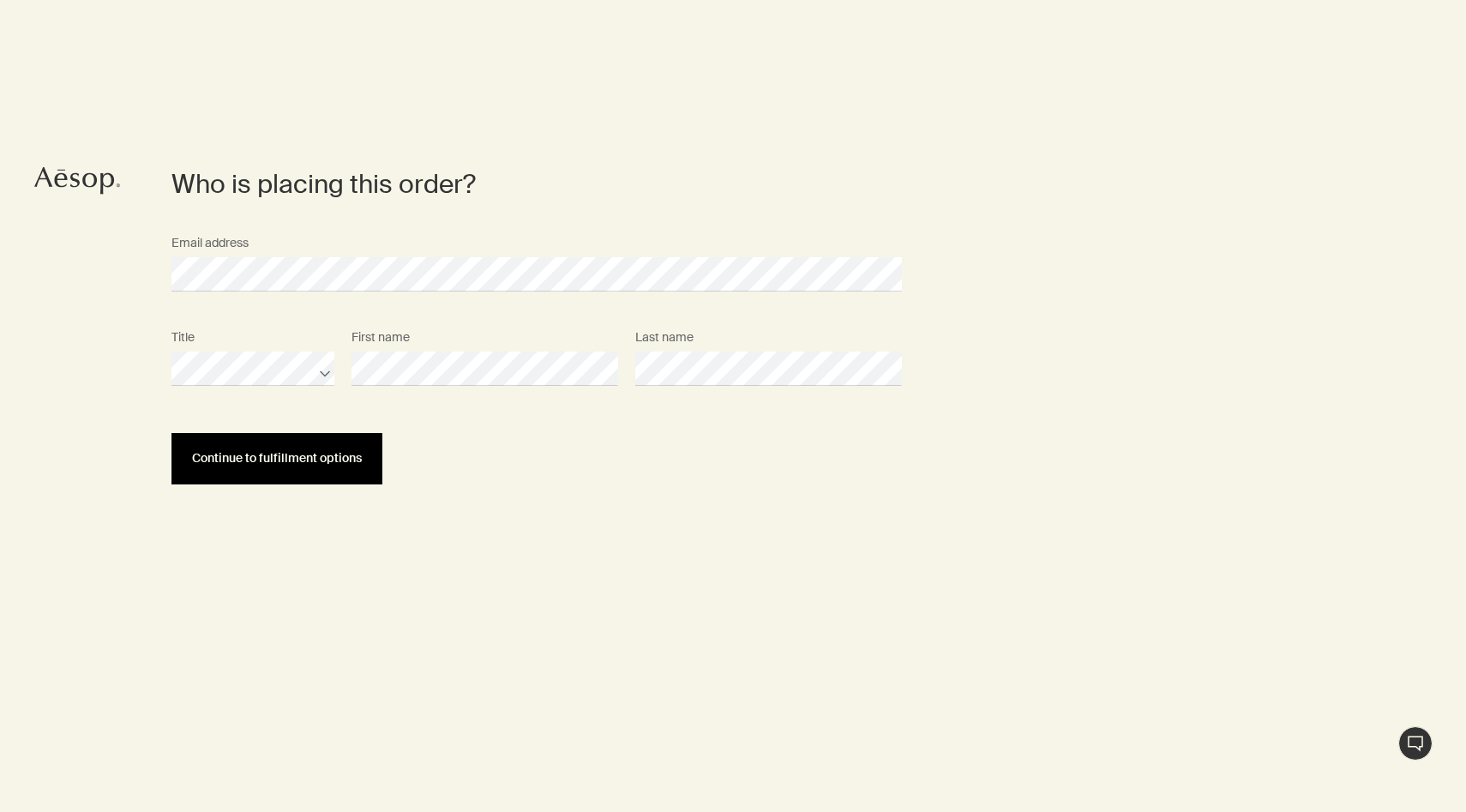
click at [311, 453] on span "Continue to fulfillment options" at bounding box center [276, 459] width 170 height 13
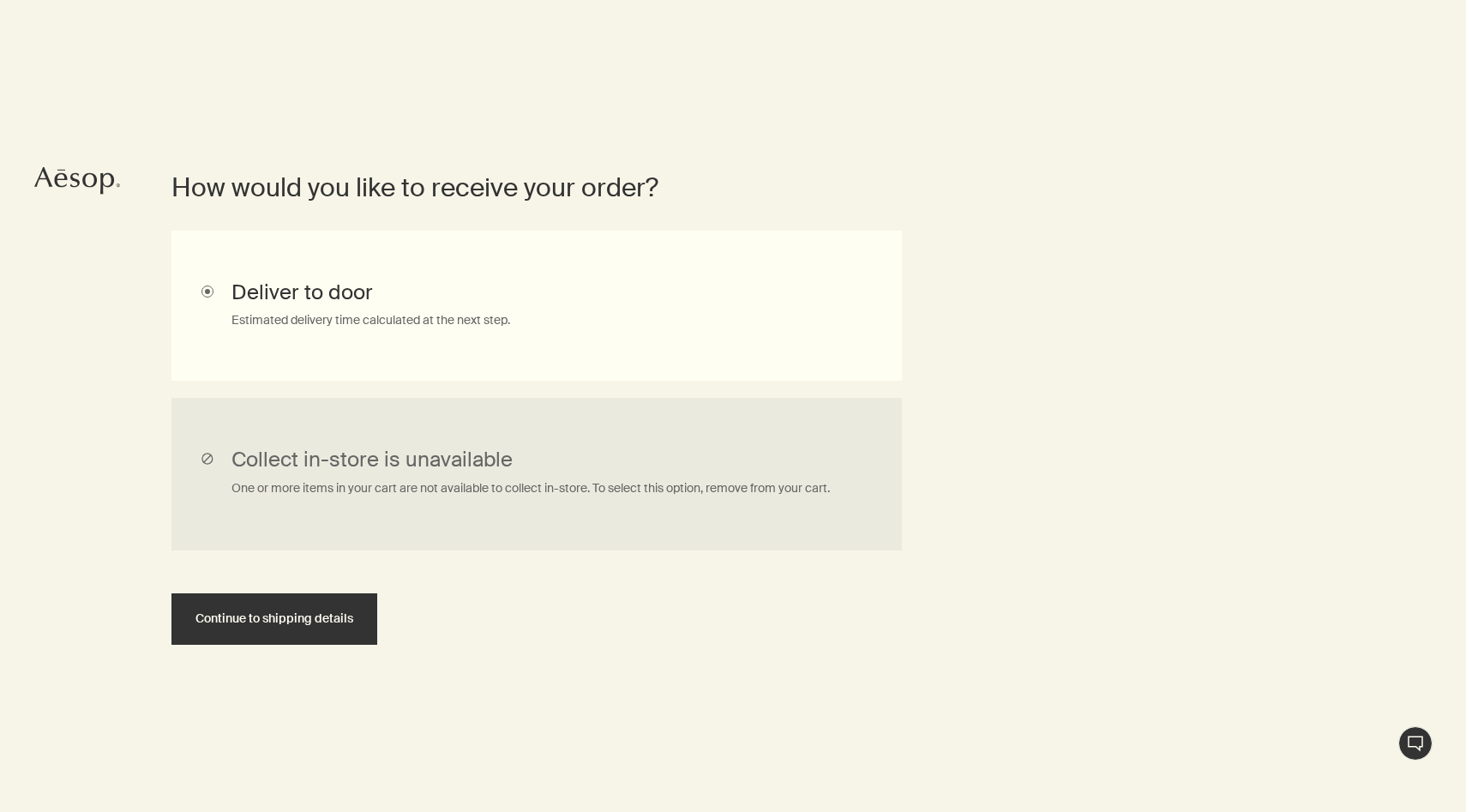
scroll to position [384, 0]
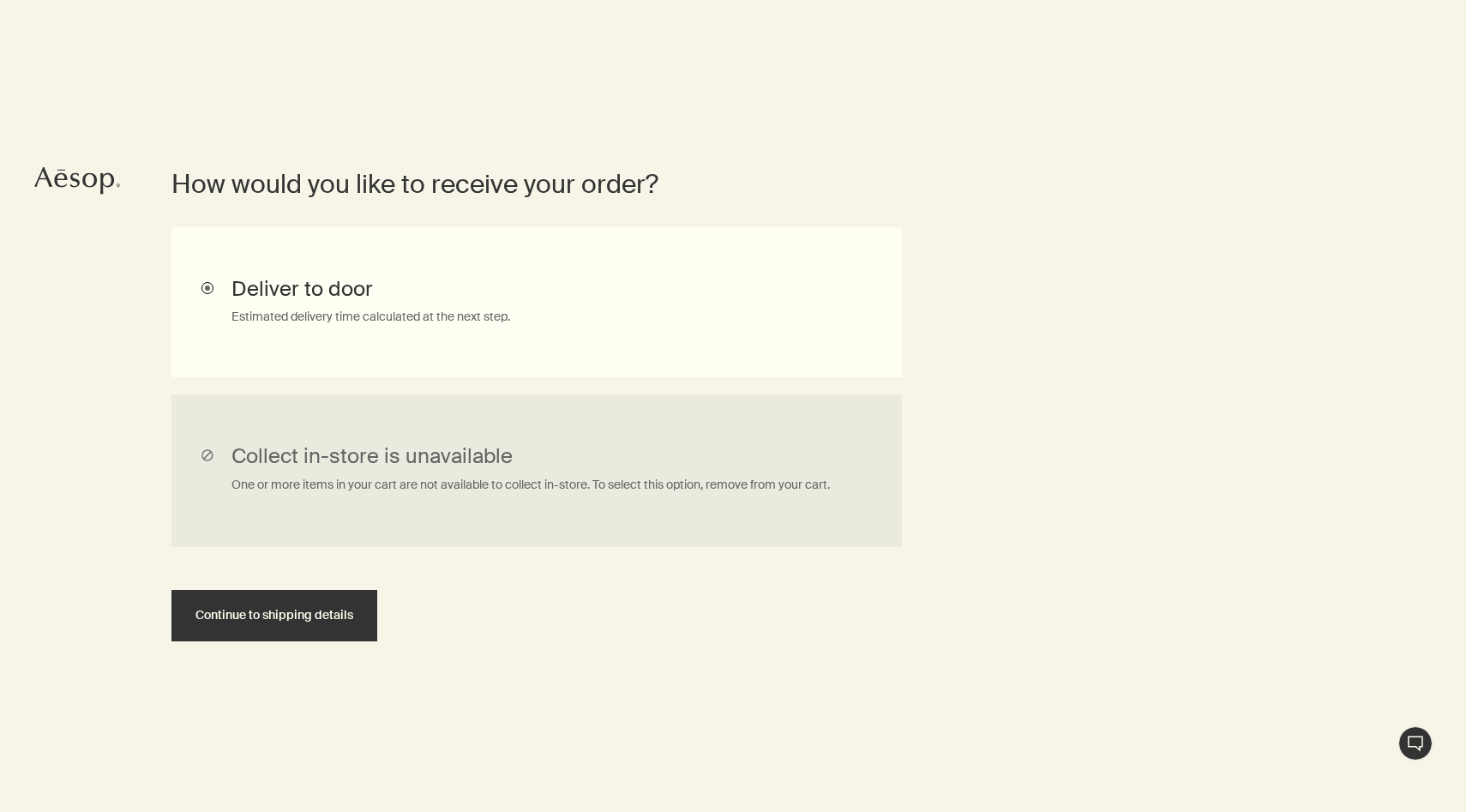
click at [340, 313] on input "Deliver to door Estimated delivery time calculated at the next step." at bounding box center [536, 302] width 731 height 150
click at [303, 615] on span "Continue to shipping details" at bounding box center [275, 615] width 158 height 13
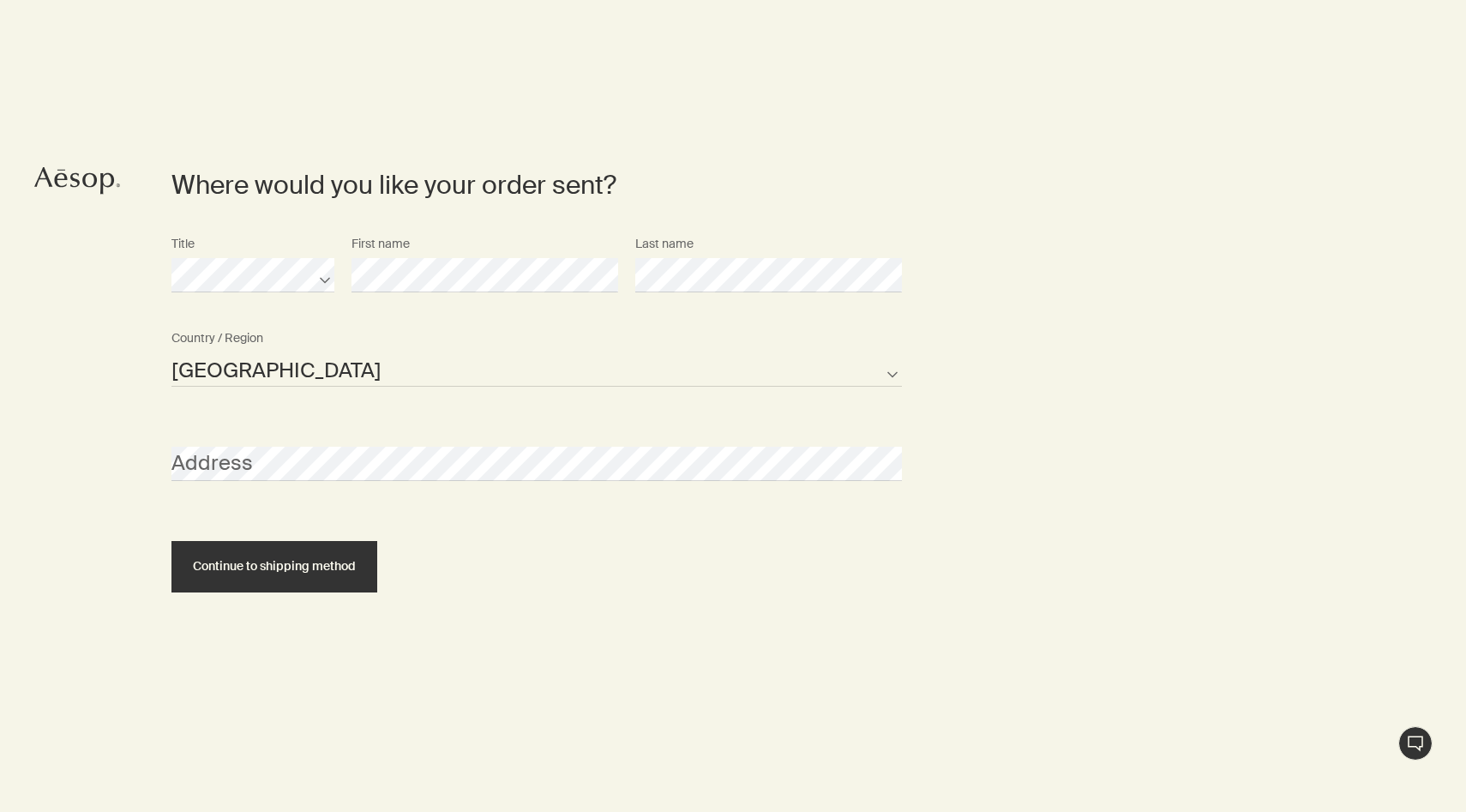
scroll to position [742, 0]
click at [276, 364] on select "United States of America Not listed" at bounding box center [536, 368] width 731 height 34
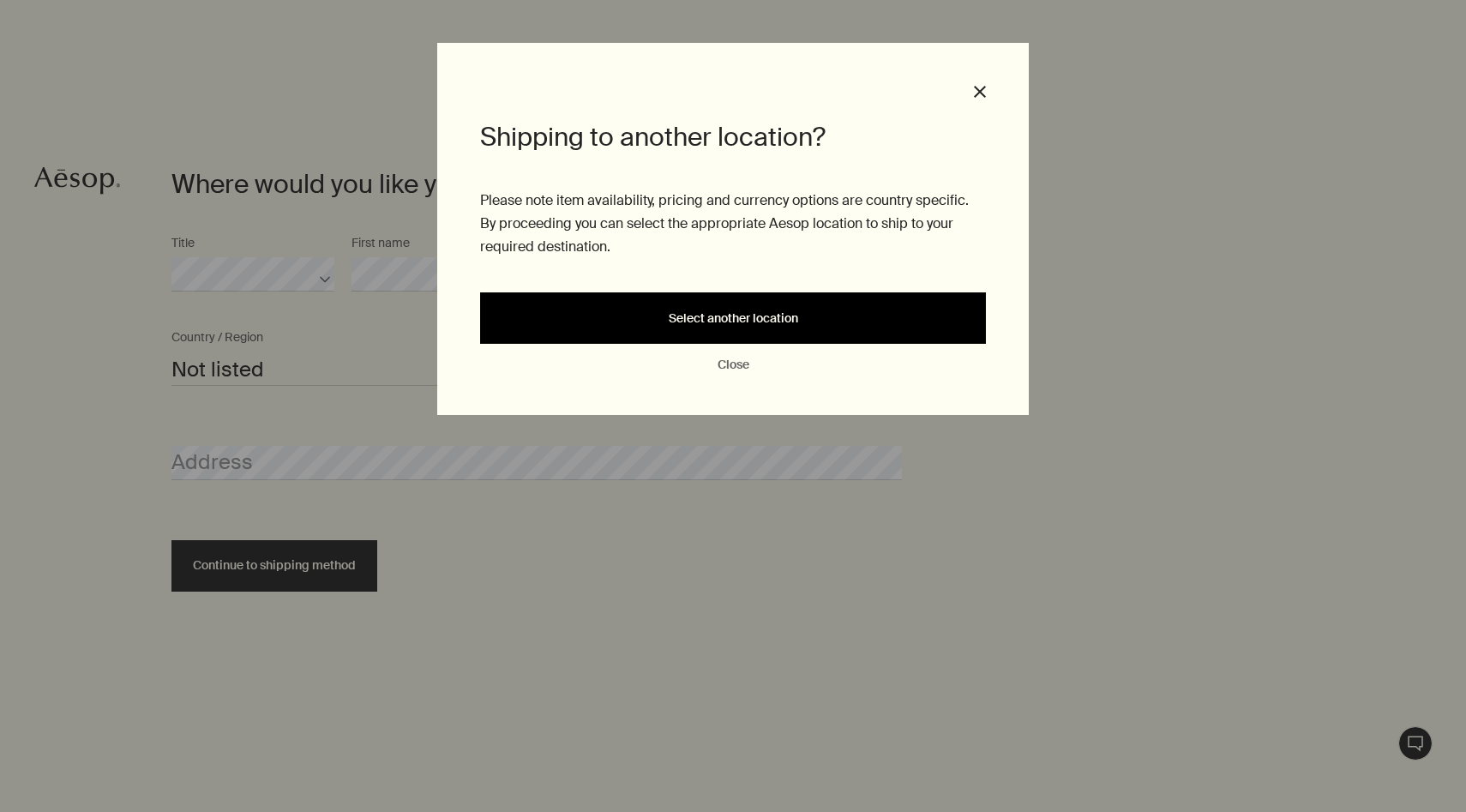
click at [652, 321] on div "Select another location" at bounding box center [733, 318] width 465 height 13
select select "US"
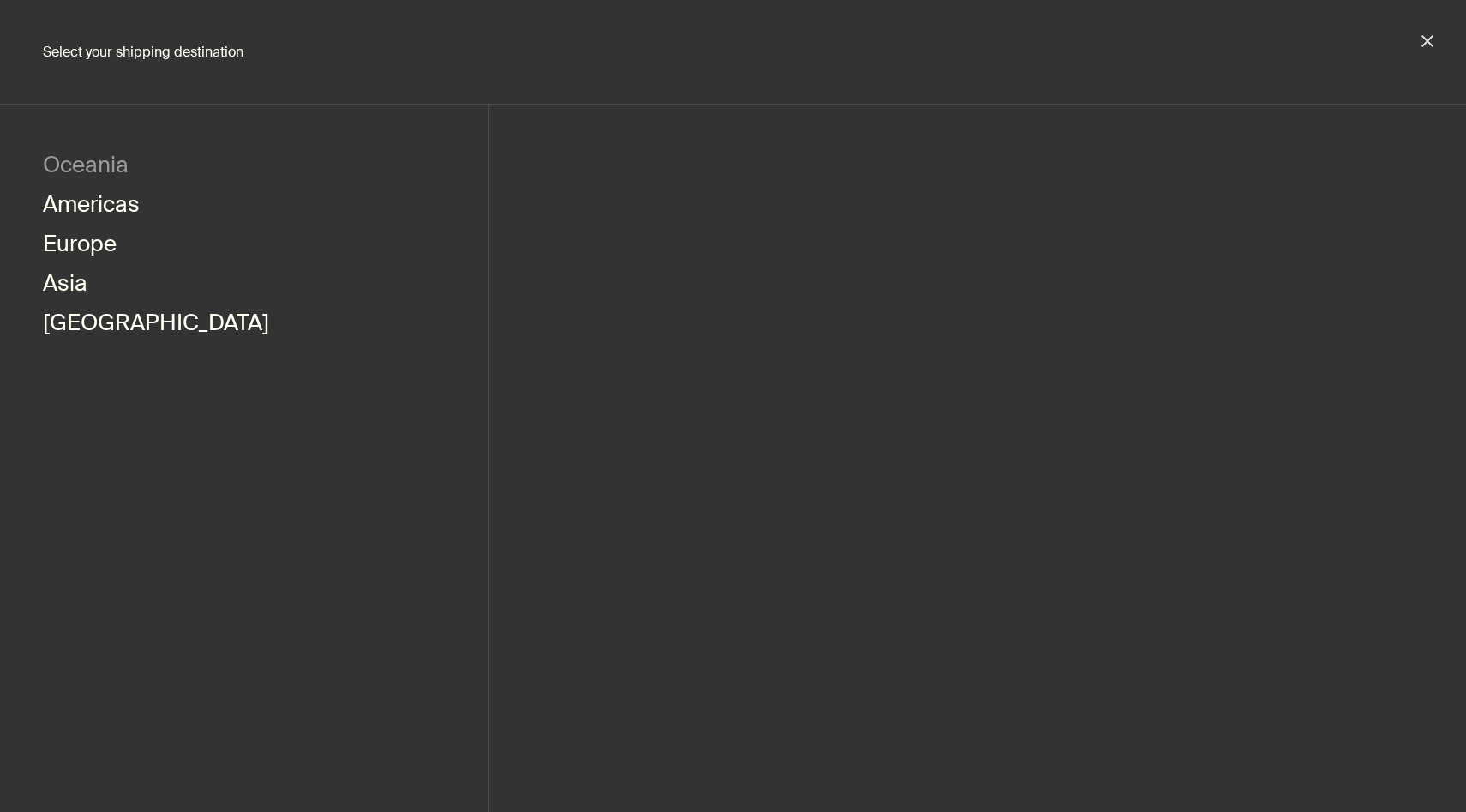
click at [120, 170] on button "Oceania" at bounding box center [86, 167] width 86 height 40
click at [603, 179] on link "Australia" at bounding box center [644, 167] width 226 height 40
click at [595, 155] on link "Australia" at bounding box center [644, 167] width 226 height 40
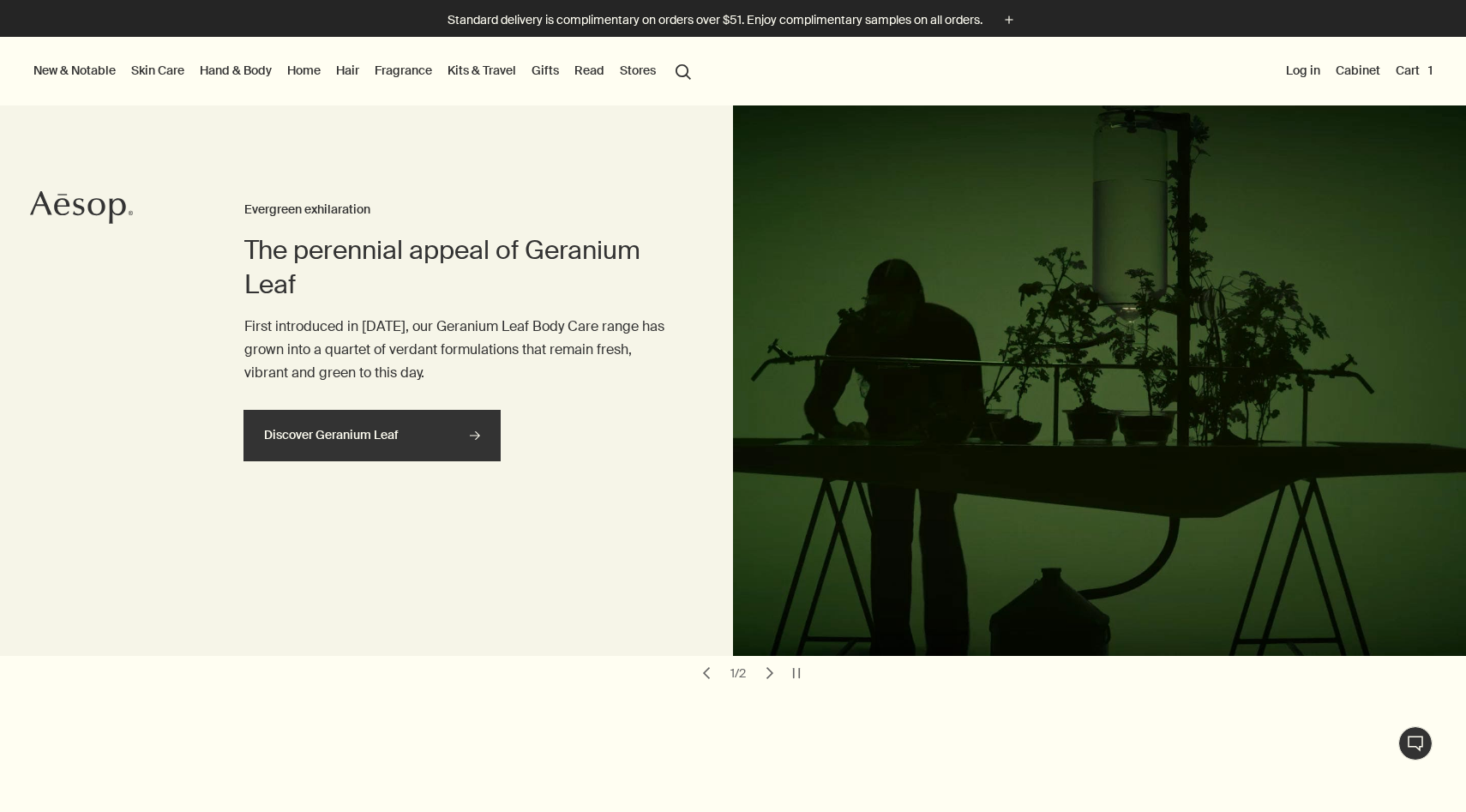
click at [457, 442] on link "Discover Geranium Leaf rightArrow" at bounding box center [371, 435] width 257 height 51
